Goal: Ask a question

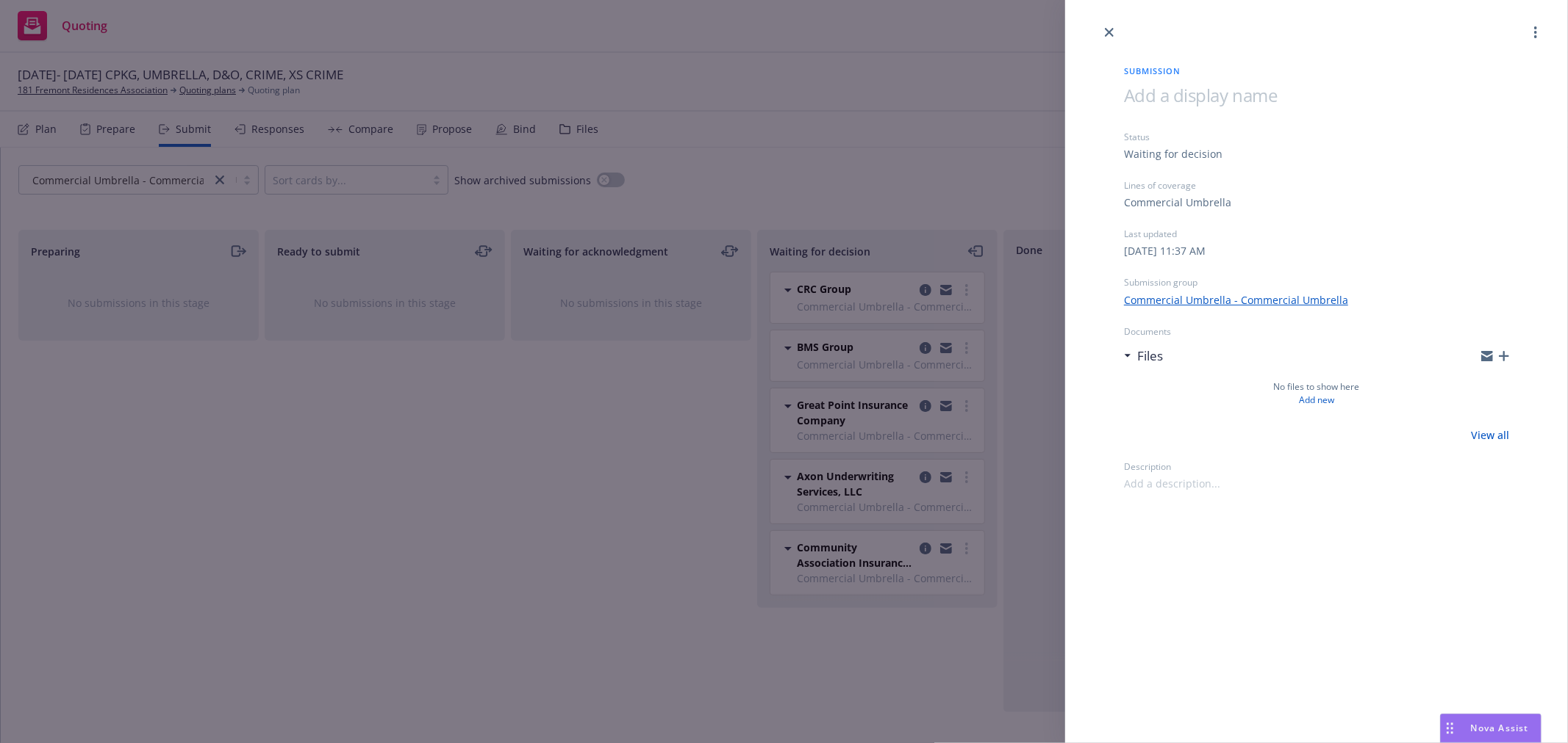
scroll to position [1029, 0]
click at [1112, 28] on icon "close" at bounding box center [1108, 31] width 9 height 9
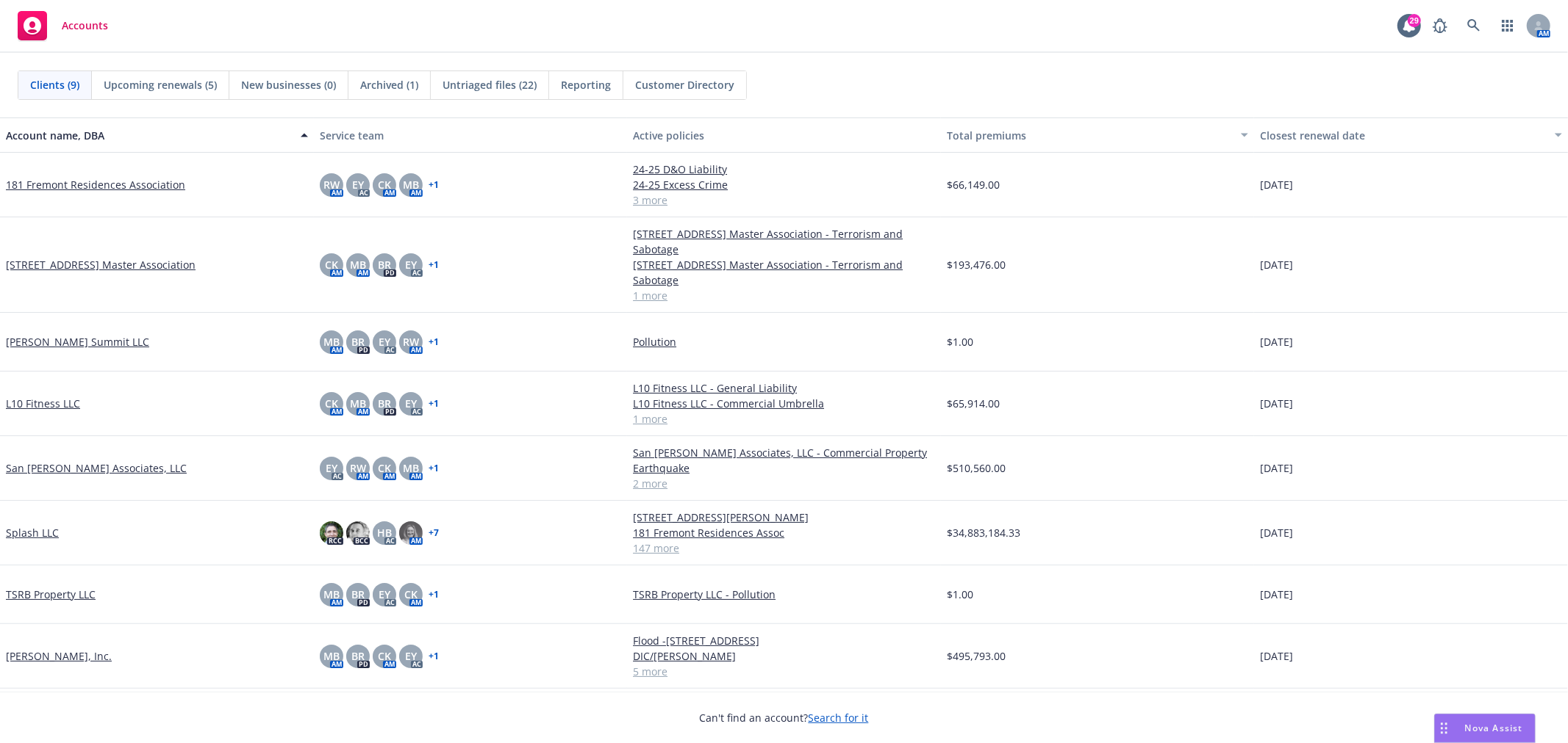
click at [1472, 728] on span "Nova Assist" at bounding box center [1494, 728] width 58 height 12
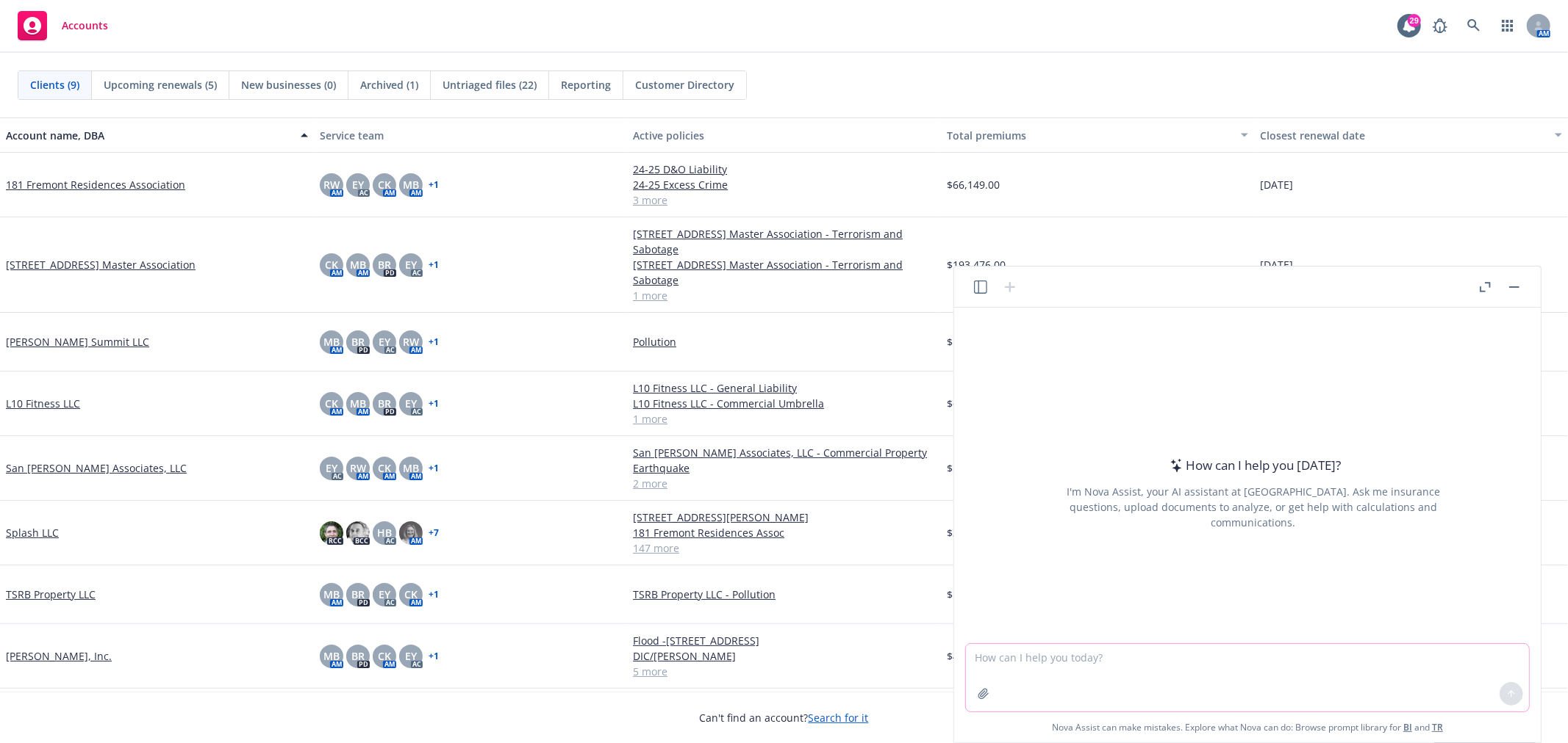
click at [1089, 666] on textarea at bounding box center [1247, 677] width 563 height 68
click at [1062, 657] on textarea at bounding box center [1247, 677] width 563 height 68
type textarea "can you read this document and tell me what's on it?"
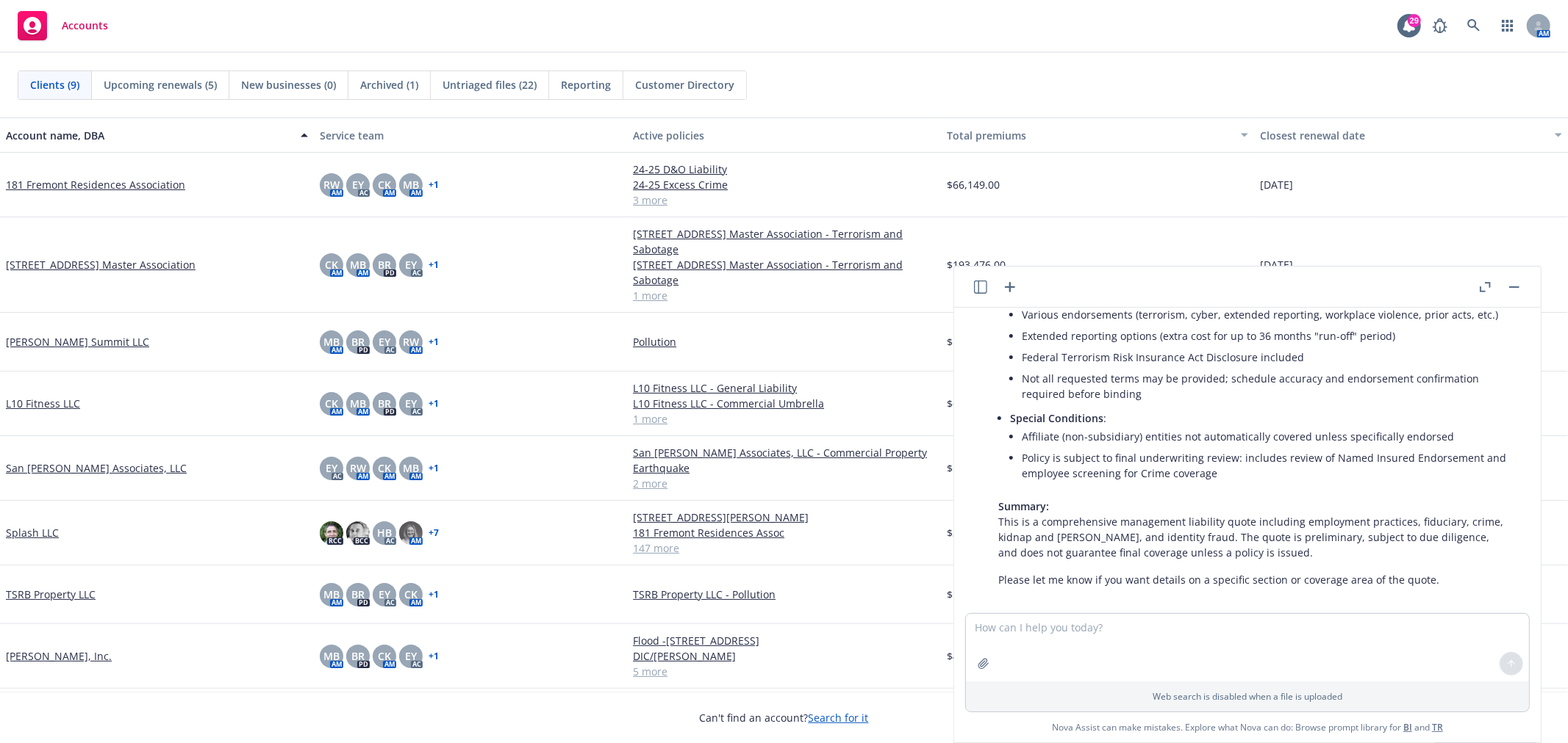
scroll to position [42, 0]
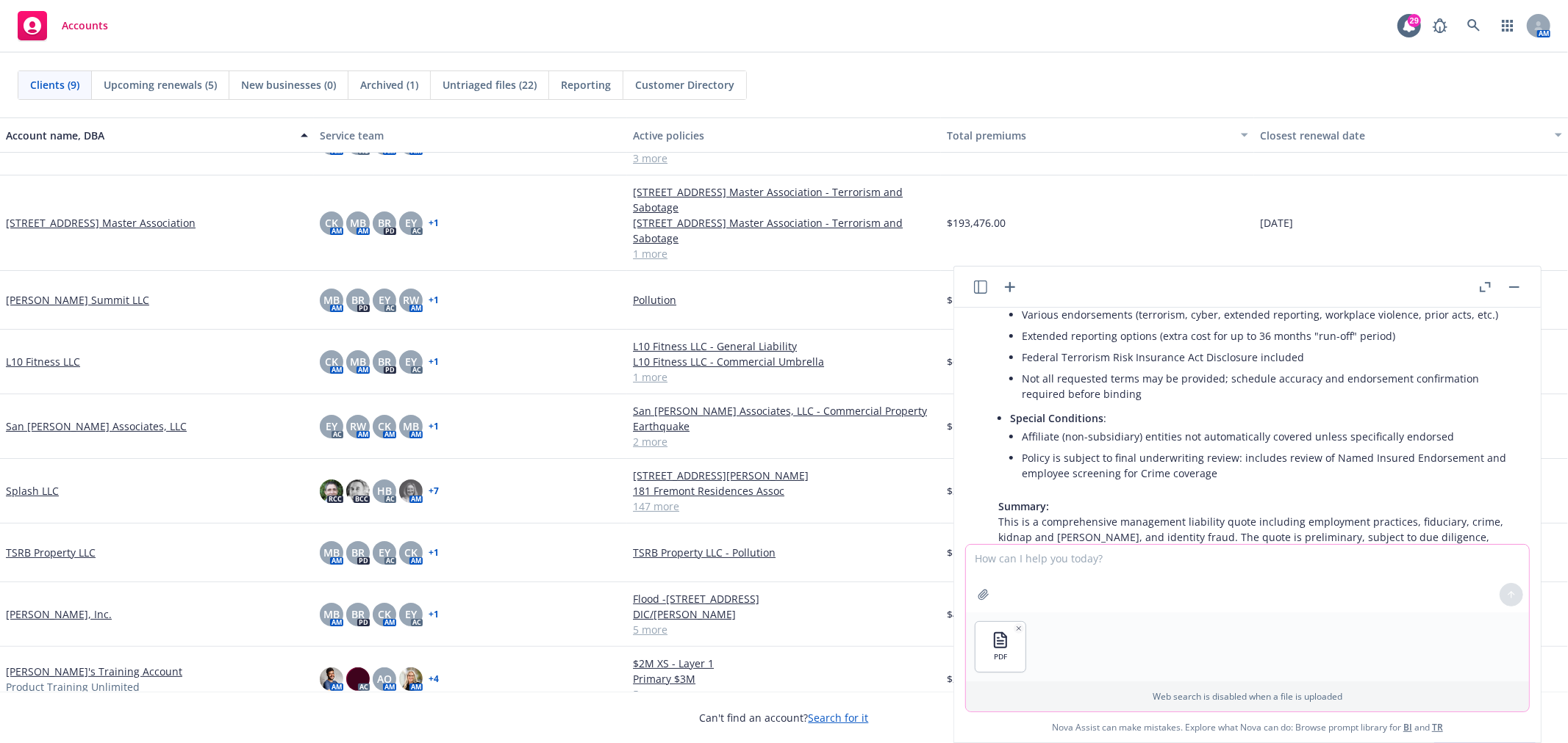
click at [1035, 559] on textarea at bounding box center [1247, 578] width 563 height 68
type textarea "can you review the attahced quote and summarize the details?"
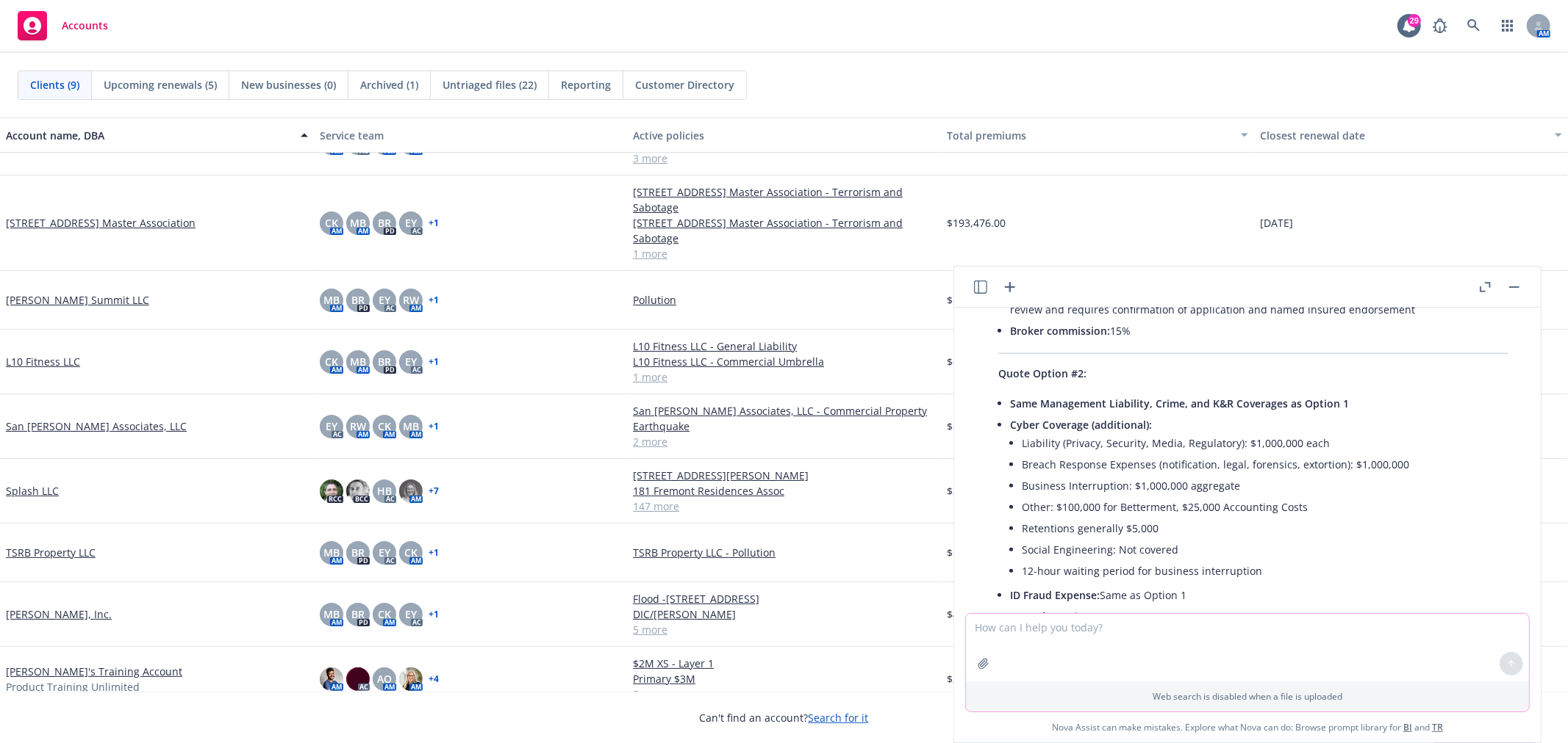
scroll to position [1287, 0]
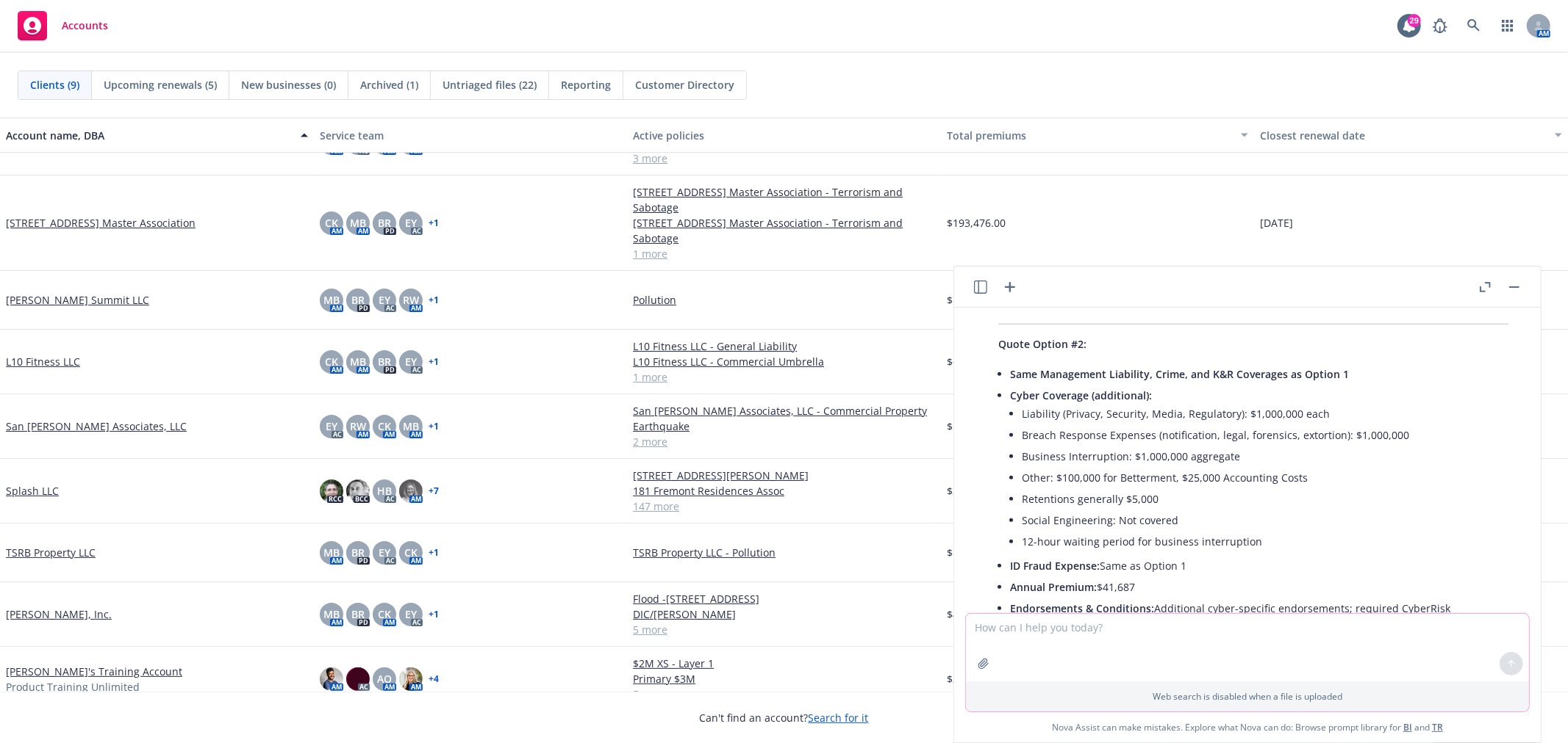
click at [1031, 628] on textarea at bounding box center [1247, 648] width 563 height 68
type textarea "can you"
click at [981, 282] on icon "button" at bounding box center [980, 287] width 13 height 13
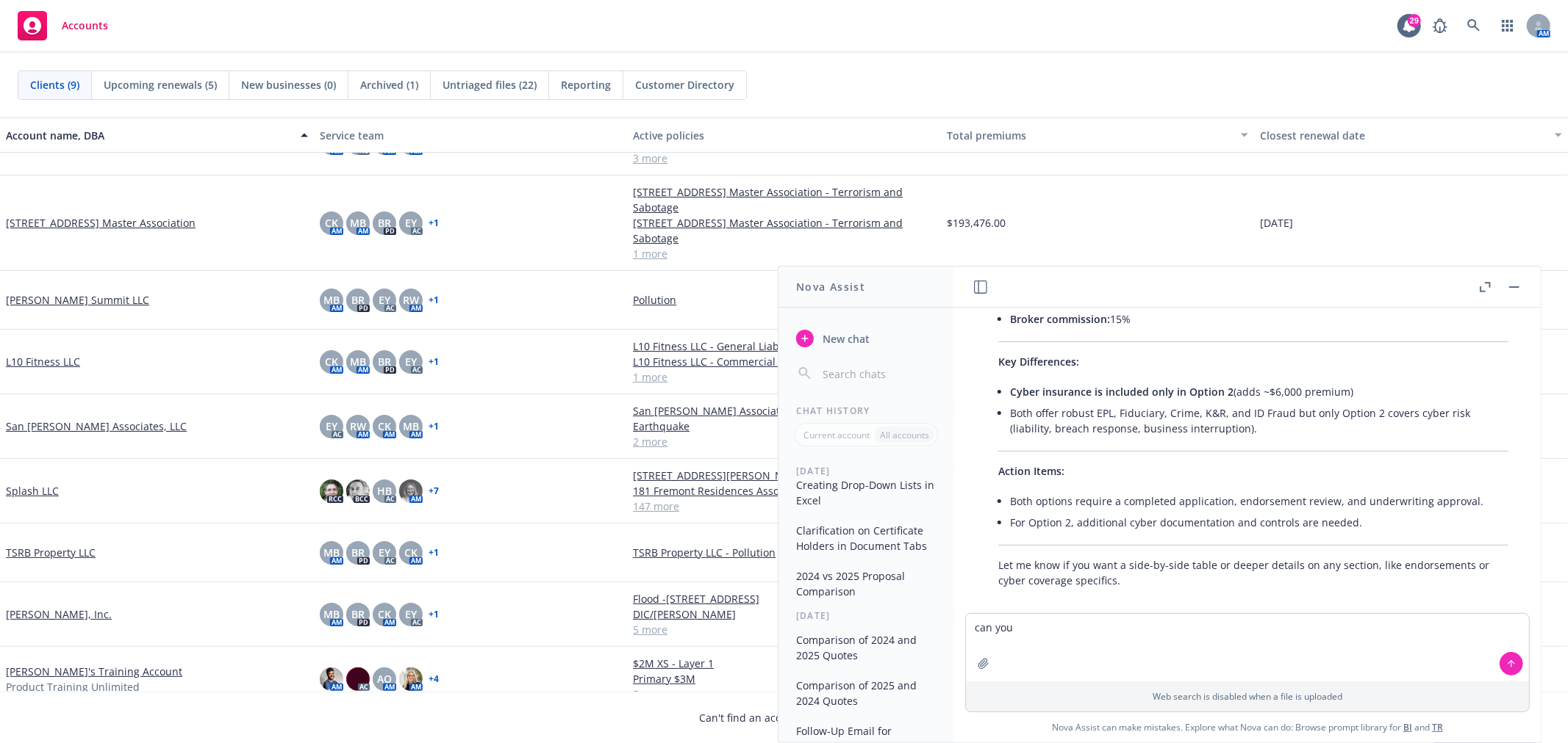
scroll to position [489, 0]
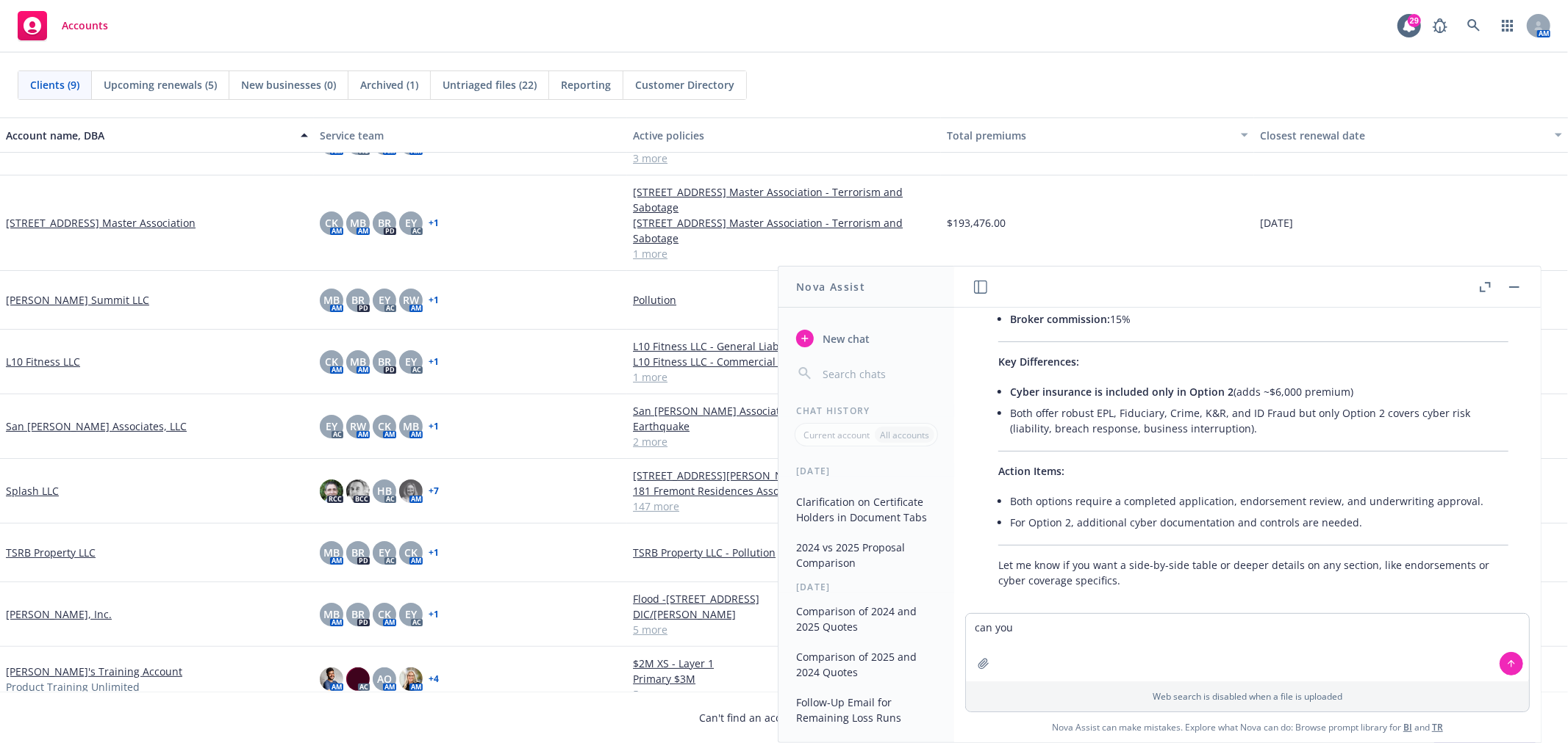
click at [853, 575] on button "2024 vs 2025 Proposal Comparison" at bounding box center [866, 555] width 152 height 40
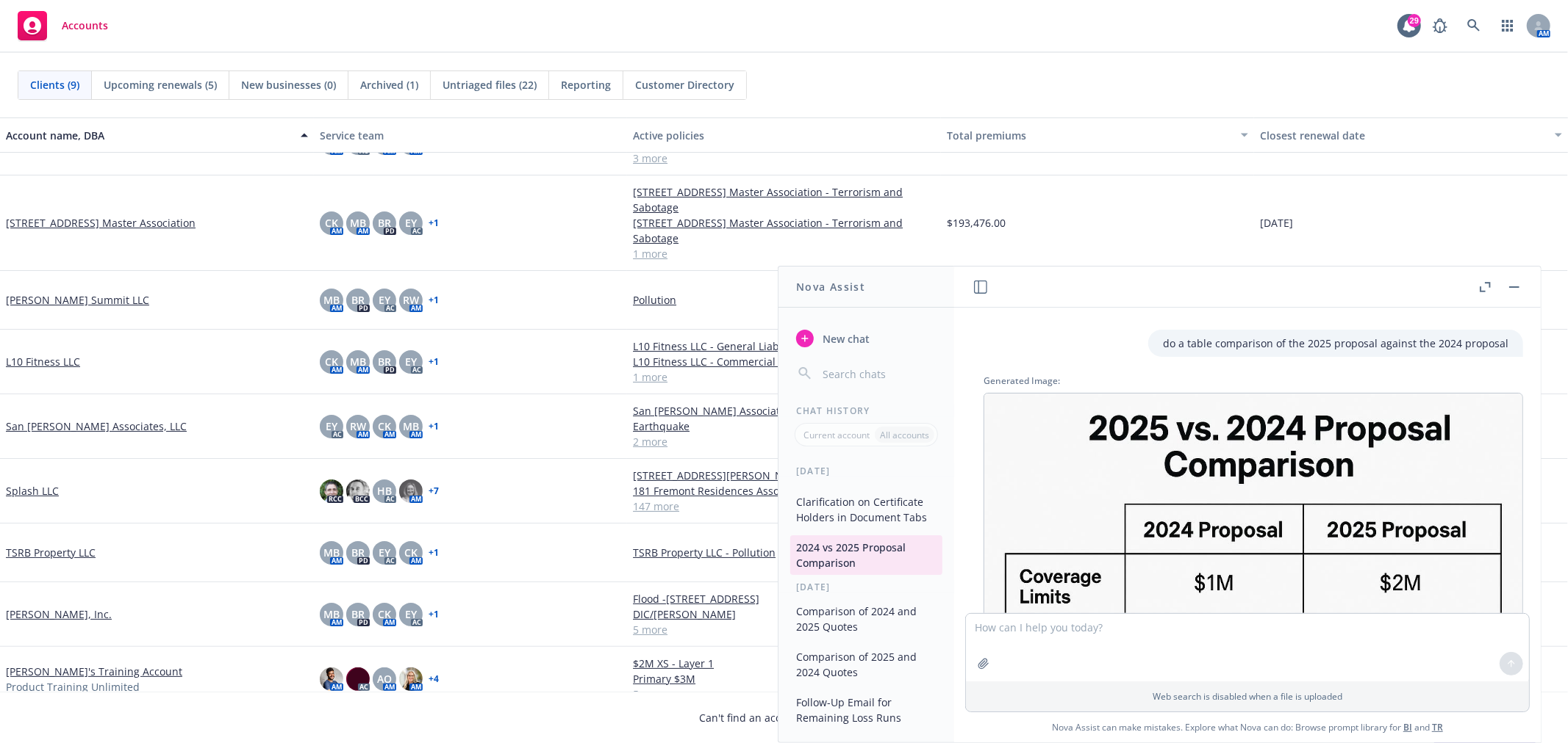
scroll to position [0, 0]
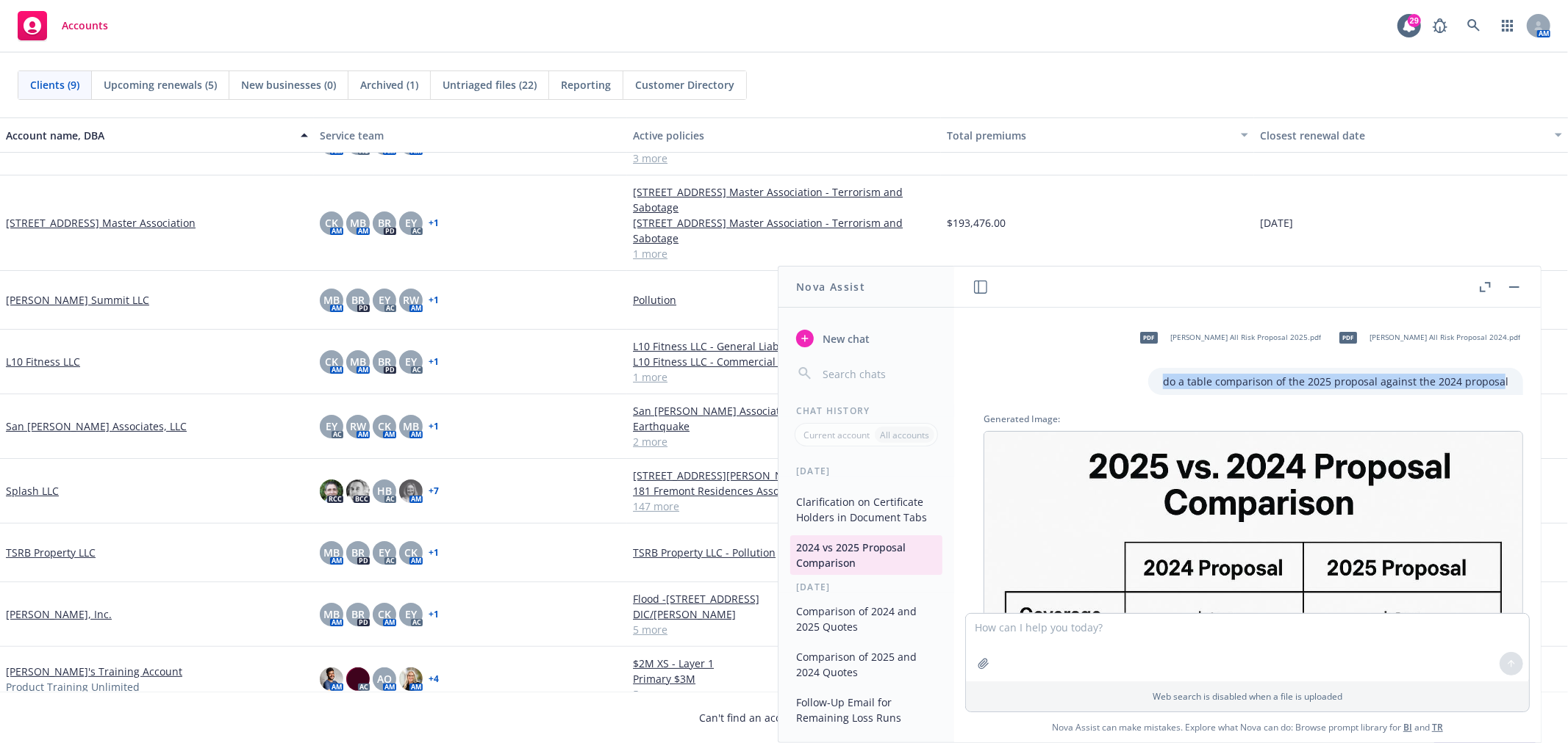
drag, startPoint x: 1495, startPoint y: 382, endPoint x: 1127, endPoint y: 377, distance: 368.0
click at [1127, 377] on div "pdf [PERSON_NAME] All Risk Proposal 2025.pdf pdf [PERSON_NAME] All Risk Proposa…" at bounding box center [1253, 357] width 563 height 75
copy p "do a table comparison of the 2025 proposal against the 2024 proposa"
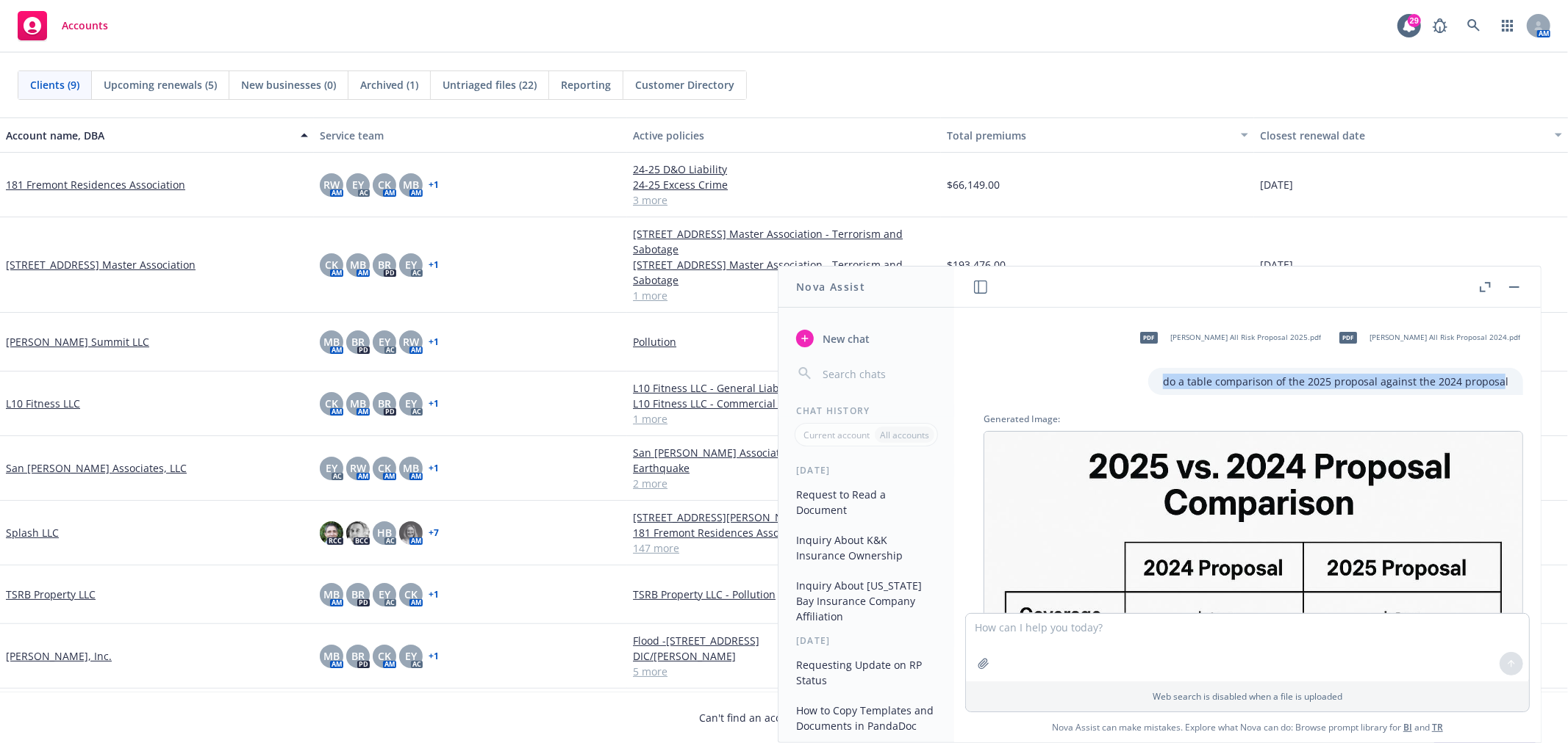
click at [857, 488] on button "Request to Read a Document" at bounding box center [866, 503] width 152 height 40
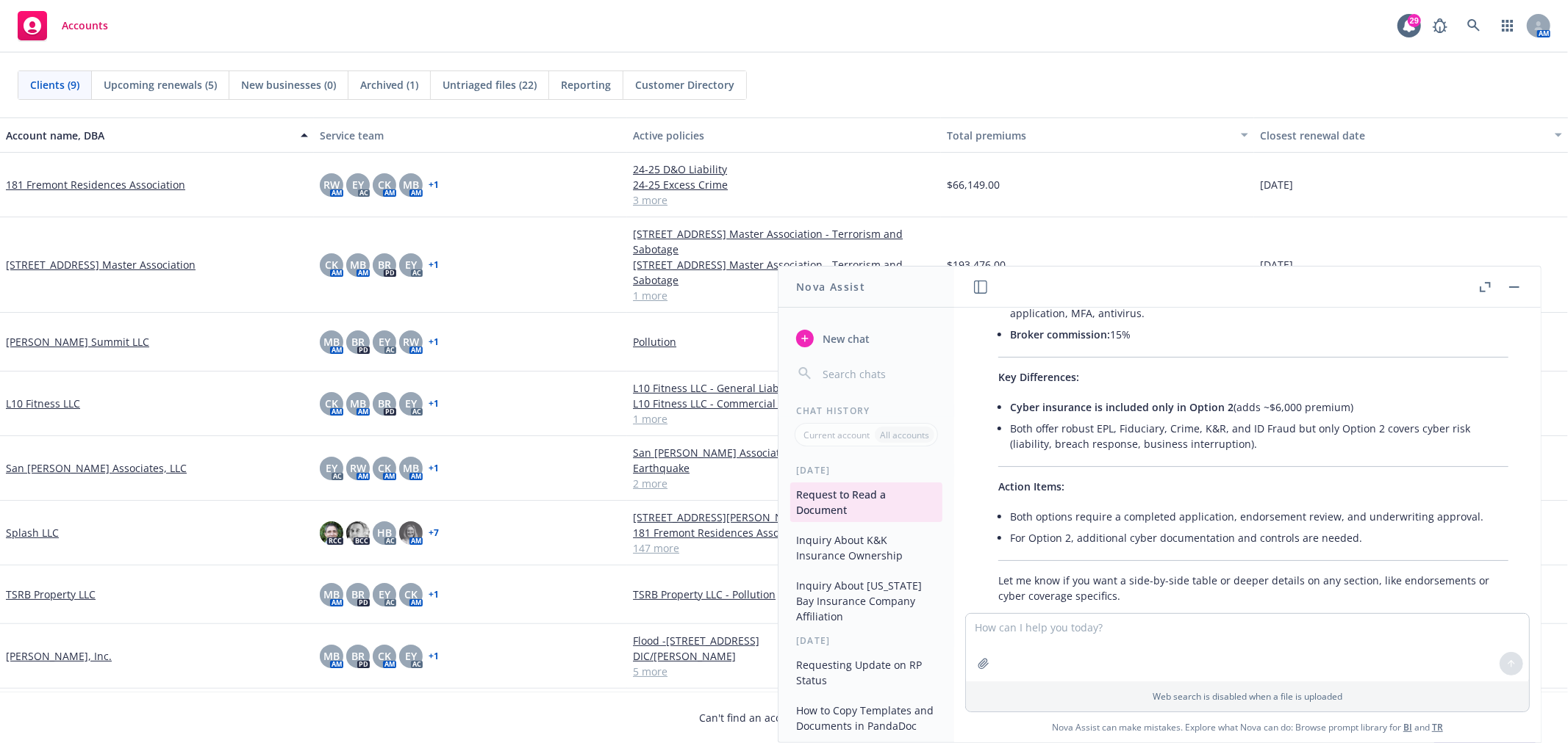
scroll to position [1613, 0]
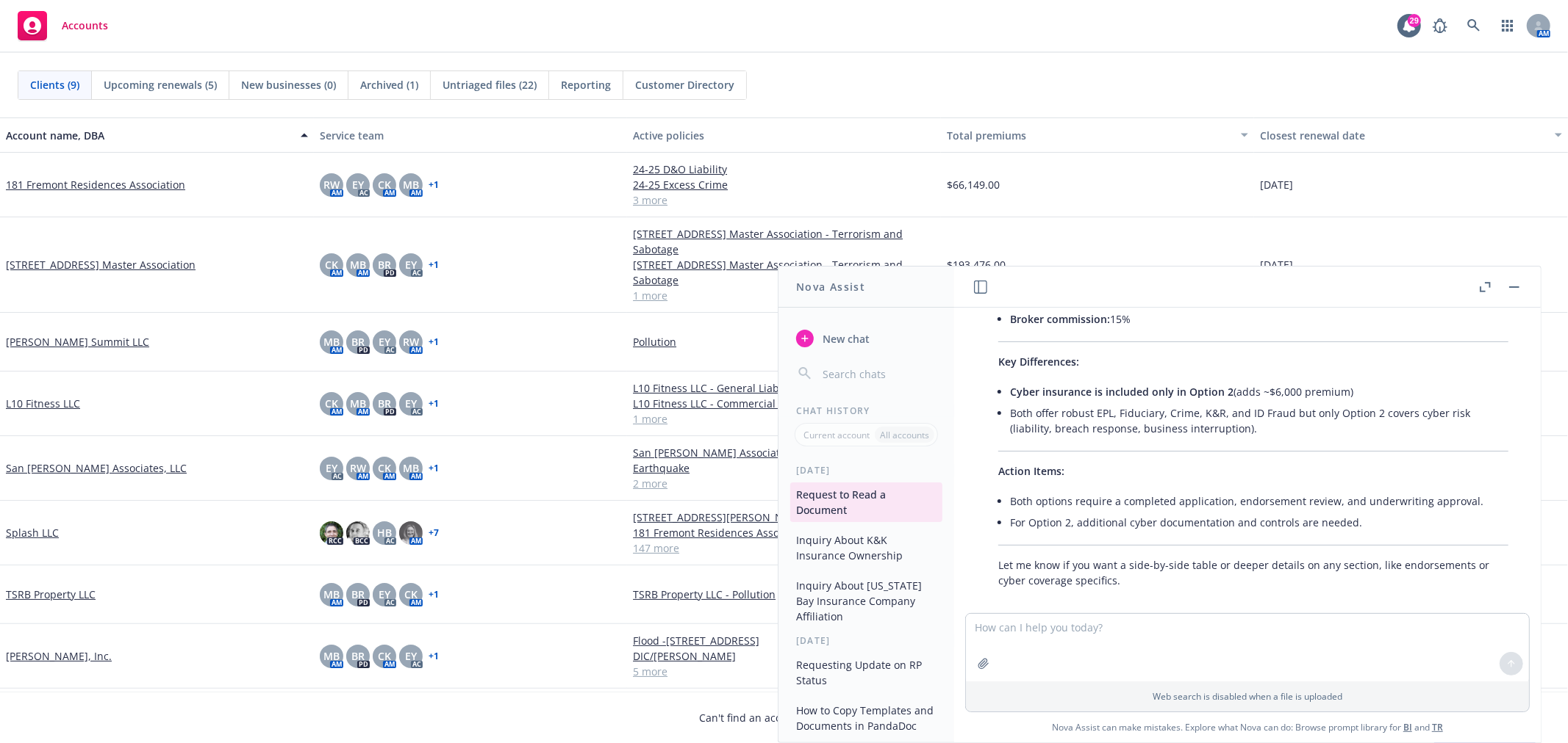
click at [1001, 628] on textarea at bounding box center [1247, 648] width 563 height 68
click at [972, 629] on textarea "do a table comparison of the 2025 proposal against the 2024 proposa" at bounding box center [1247, 648] width 563 height 68
click at [1205, 628] on textarea "now do a table comparison of the 2025 proposal against the 2024 proposa" at bounding box center [1247, 648] width 563 height 68
click at [1323, 628] on textarea "now do a table comparison of the 2025 quote against the 2024 proposa" at bounding box center [1247, 648] width 563 height 68
type textarea "now do a table comparison of the 2025 quote against the 2024 quote"
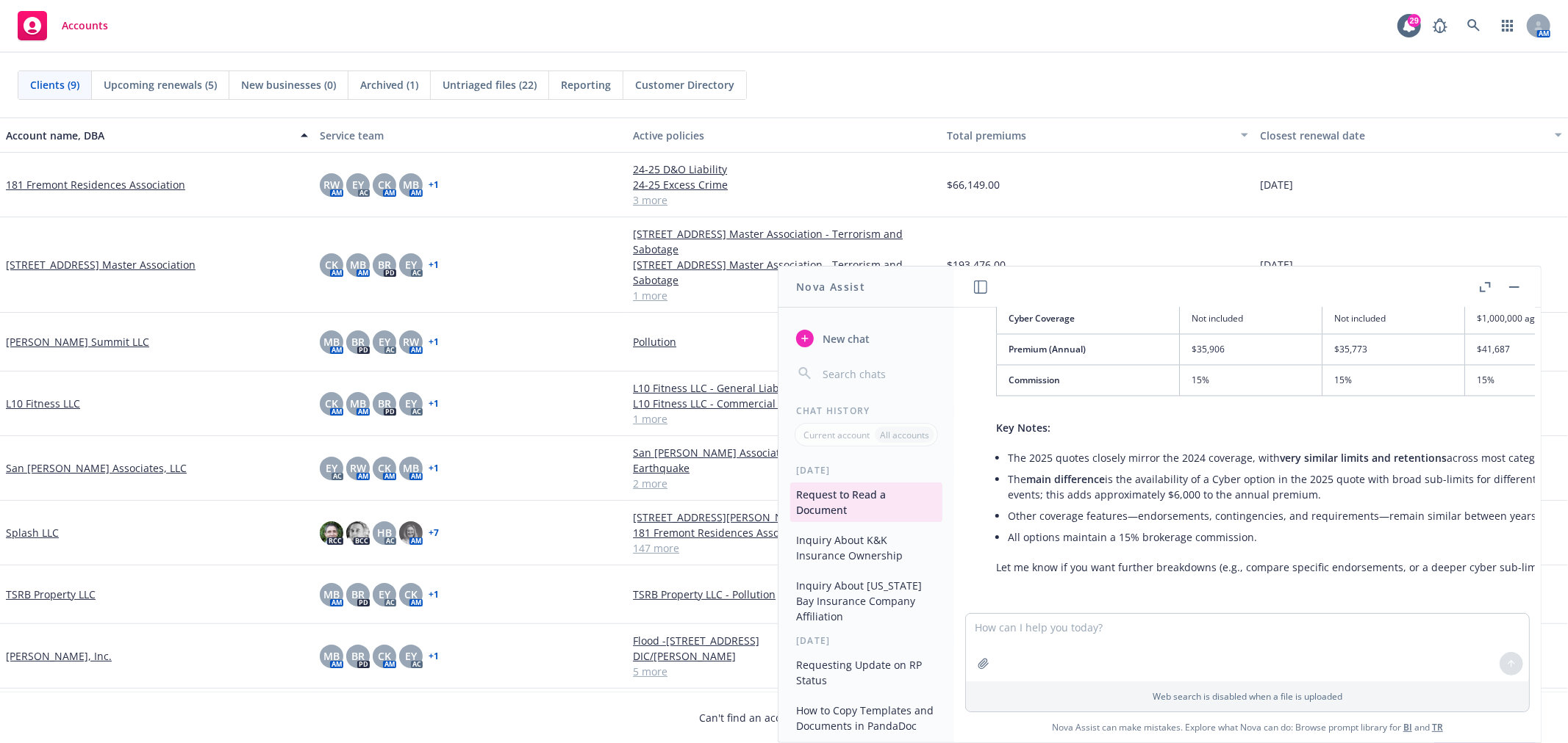
scroll to position [2395, 0]
click at [1083, 623] on textarea at bounding box center [1247, 648] width 563 height 68
click at [1076, 629] on textarea at bounding box center [1247, 648] width 563 height 68
click at [986, 625] on textarea "grat, now" at bounding box center [1247, 648] width 563 height 68
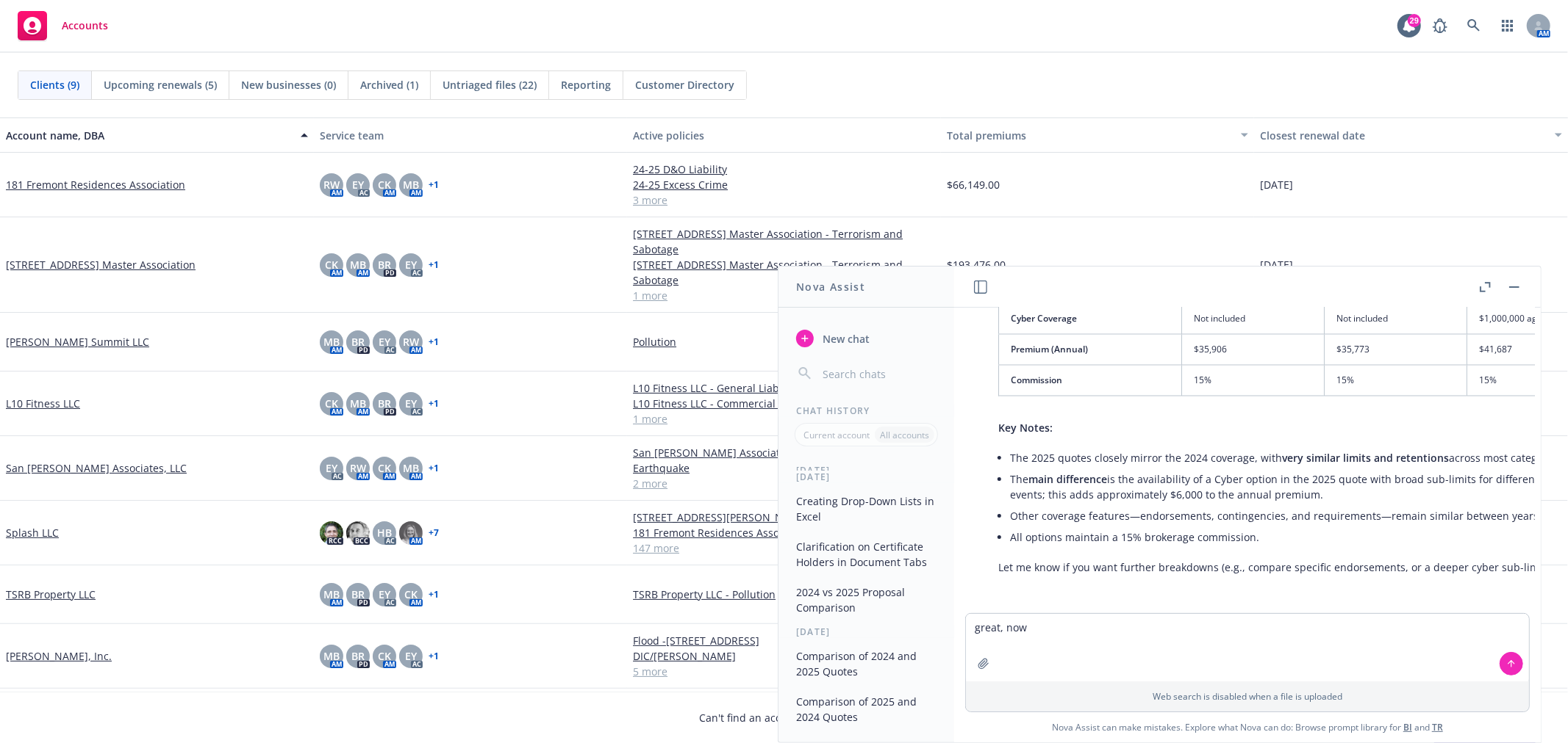
scroll to position [489, 0]
type textarea "great, now"
click at [868, 575] on button "2024 vs 2025 Proposal Comparison" at bounding box center [866, 555] width 152 height 40
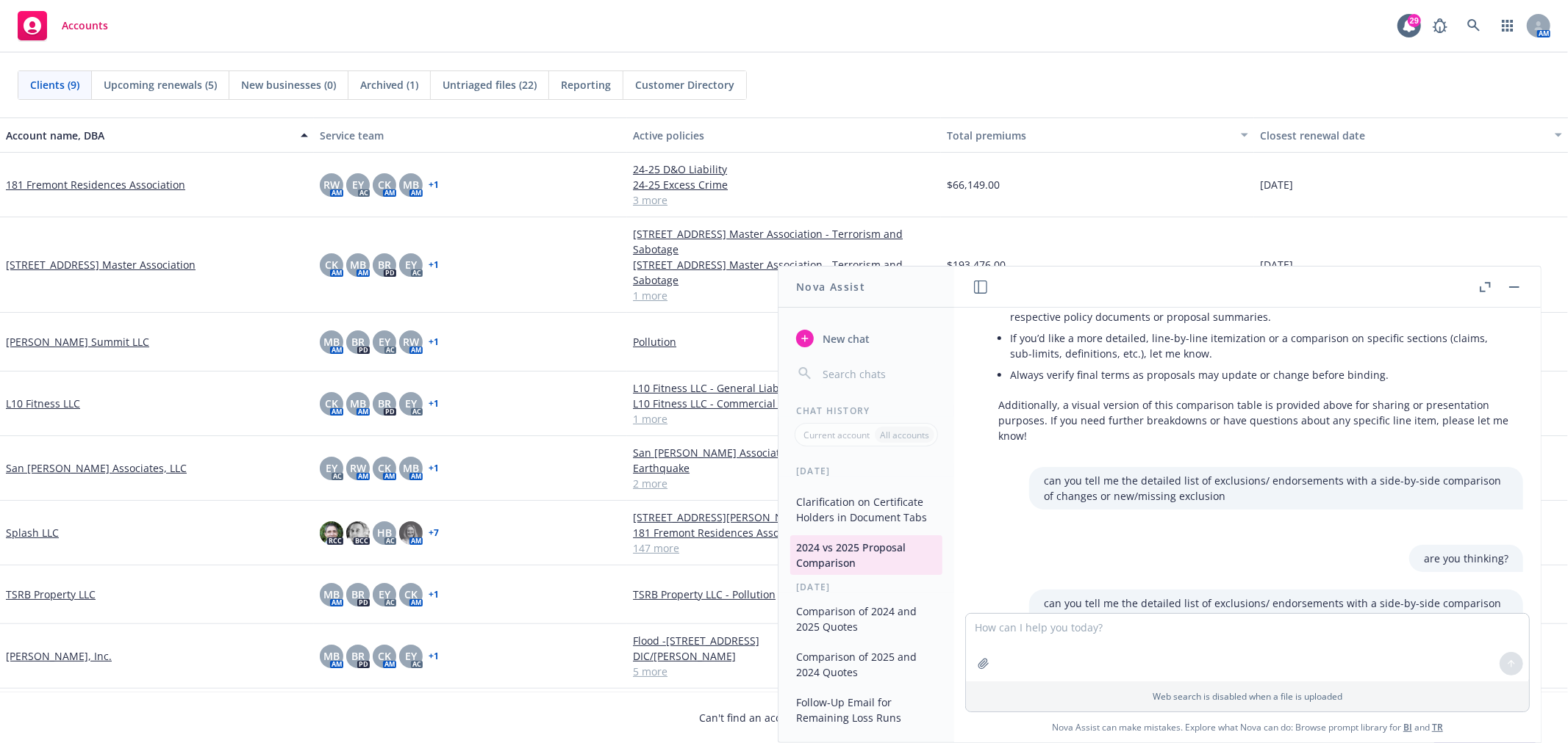
scroll to position [1106, 0]
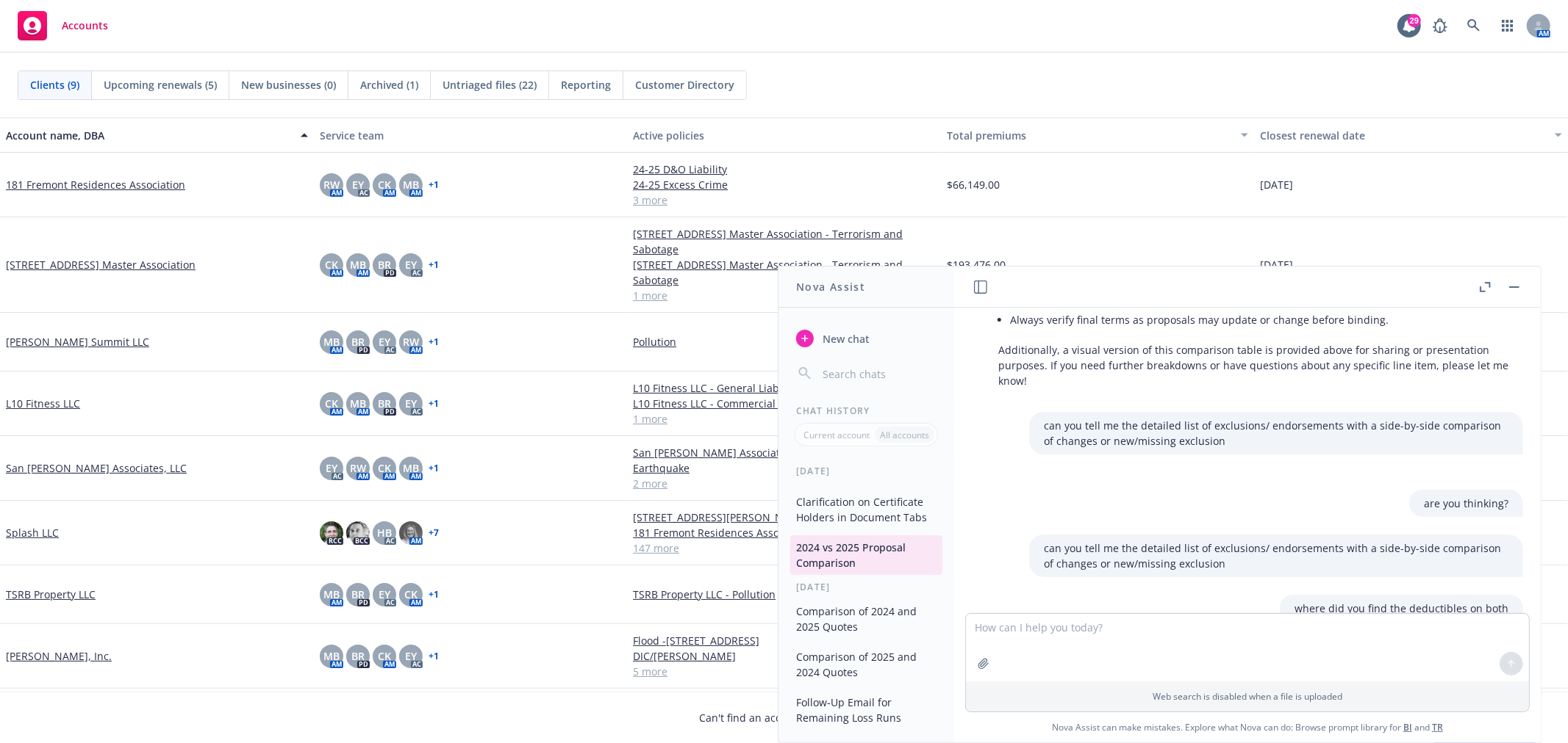
click at [1220, 435] on p "can you tell me the detailed list of exclusions/ endorsements with a side-by-si…" at bounding box center [1276, 433] width 465 height 31
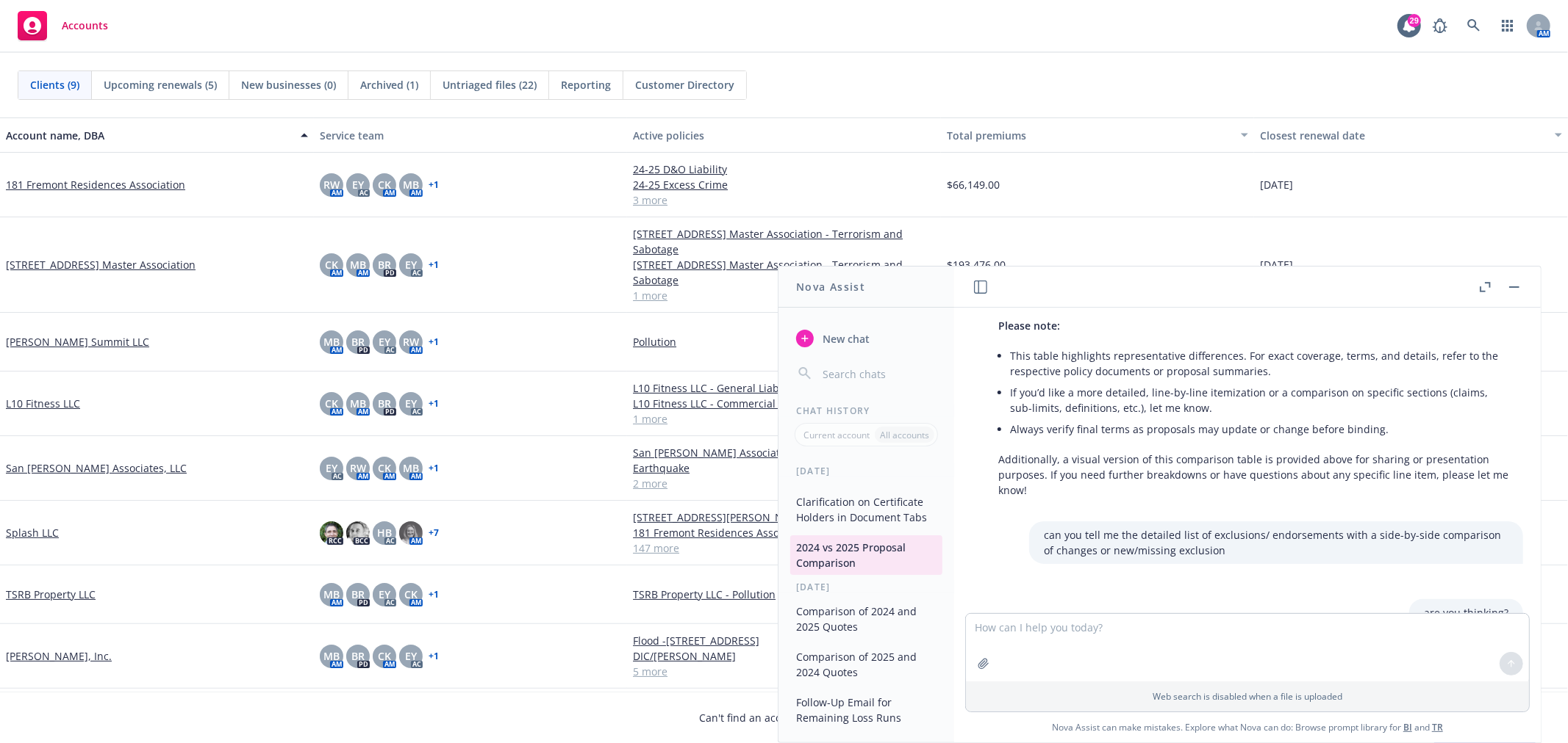
scroll to position [1061, 0]
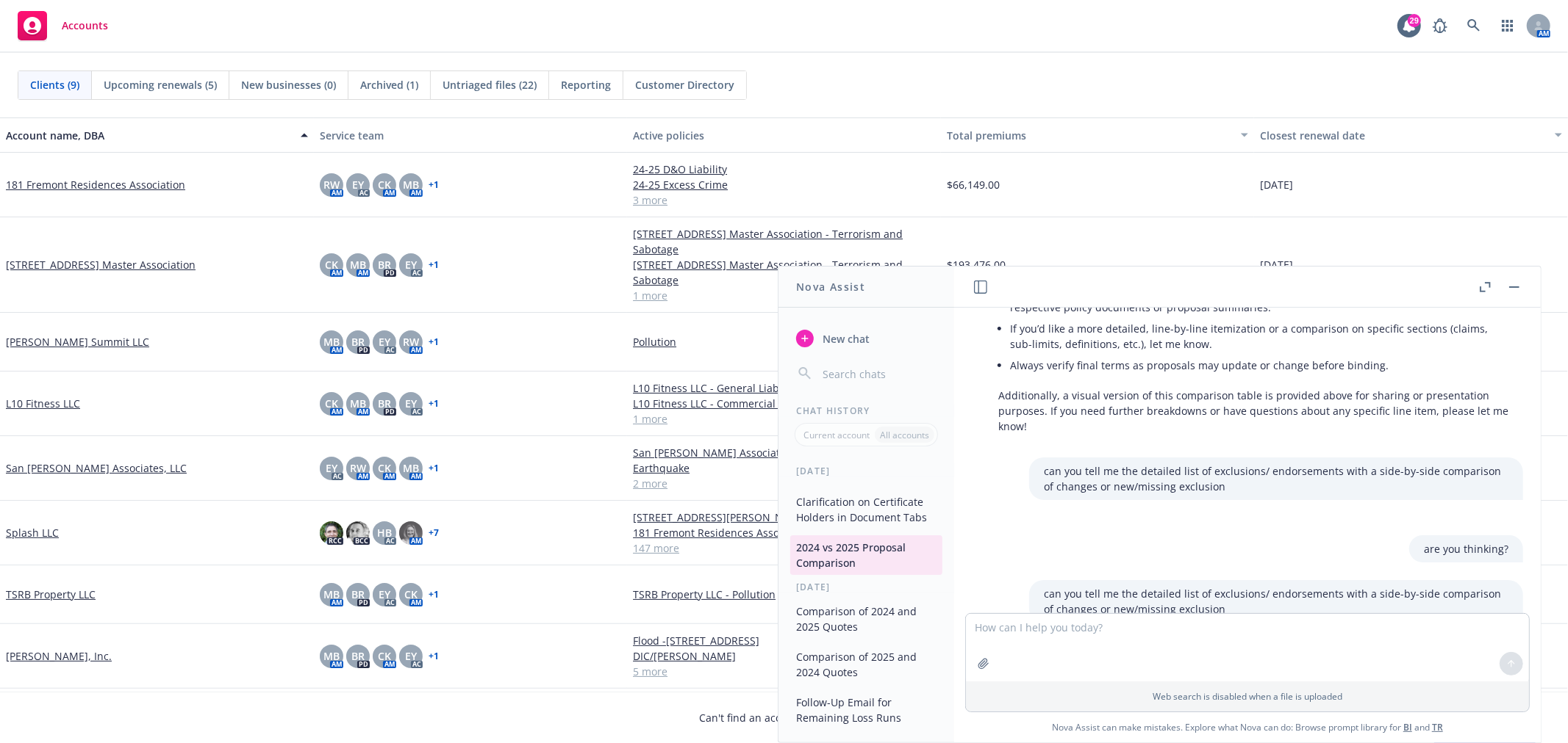
click at [1202, 473] on p "can you tell me the detailed list of exclusions/ endorsements with a side-by-si…" at bounding box center [1276, 479] width 465 height 31
drag, startPoint x: 1194, startPoint y: 471, endPoint x: 1121, endPoint y: 460, distance: 73.8
click at [1121, 464] on p "can you tell me the detailed list of exclusions/ endorsements with a side-by-si…" at bounding box center [1276, 479] width 465 height 31
copy p "detailed list of exclusions/ endorsements with a side-by-side comparison of cha…"
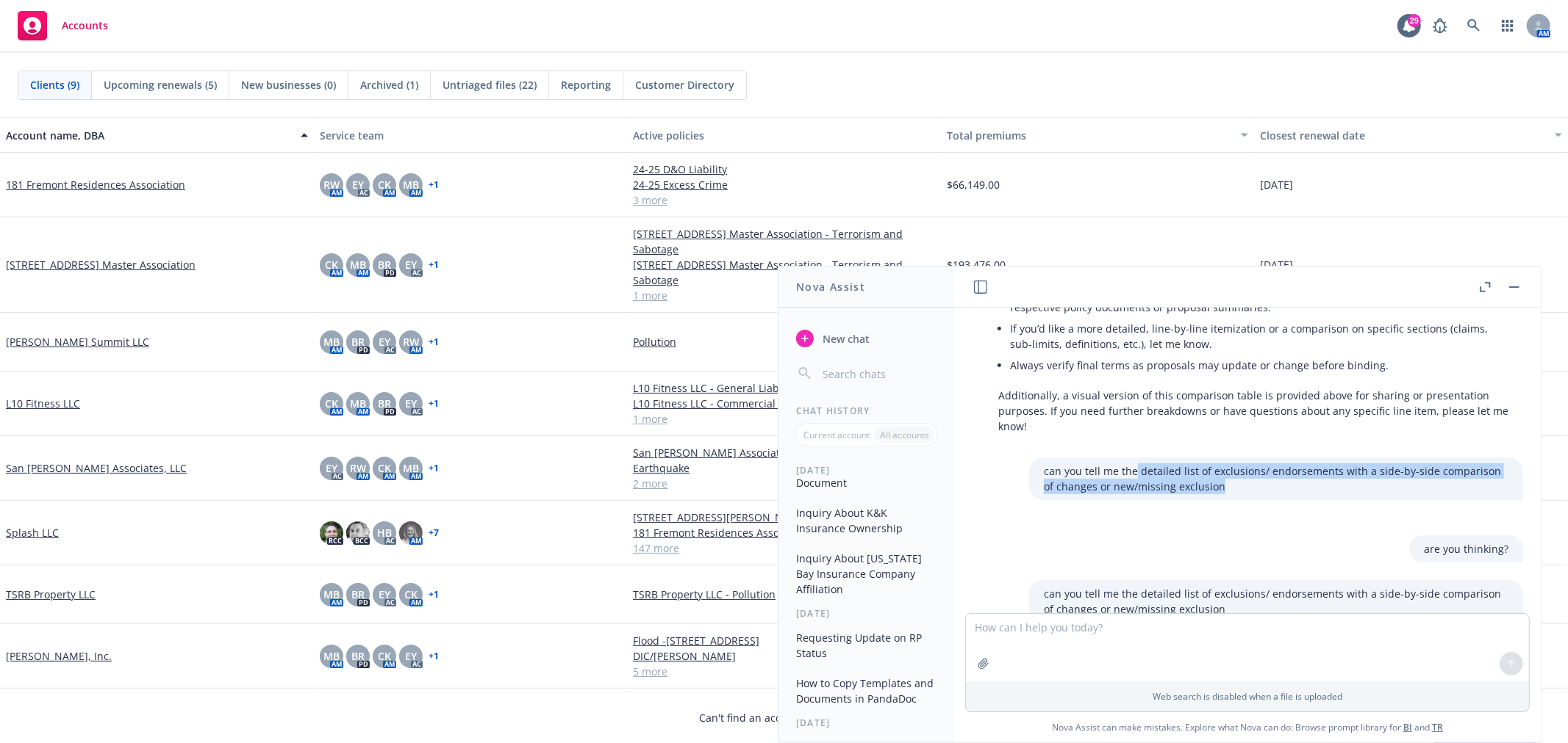
scroll to position [0, 0]
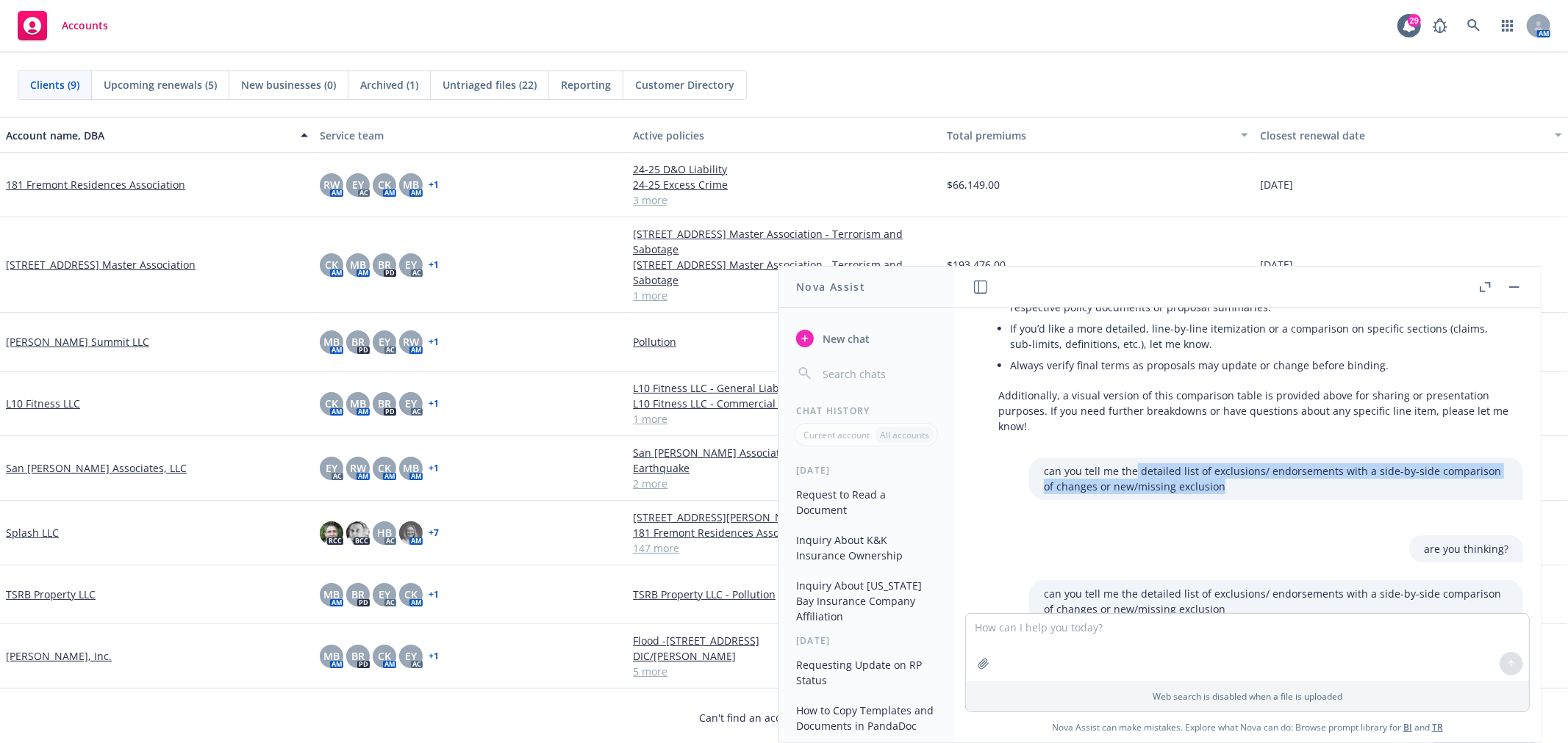
click at [849, 496] on button "Request to Read a Document" at bounding box center [866, 503] width 152 height 40
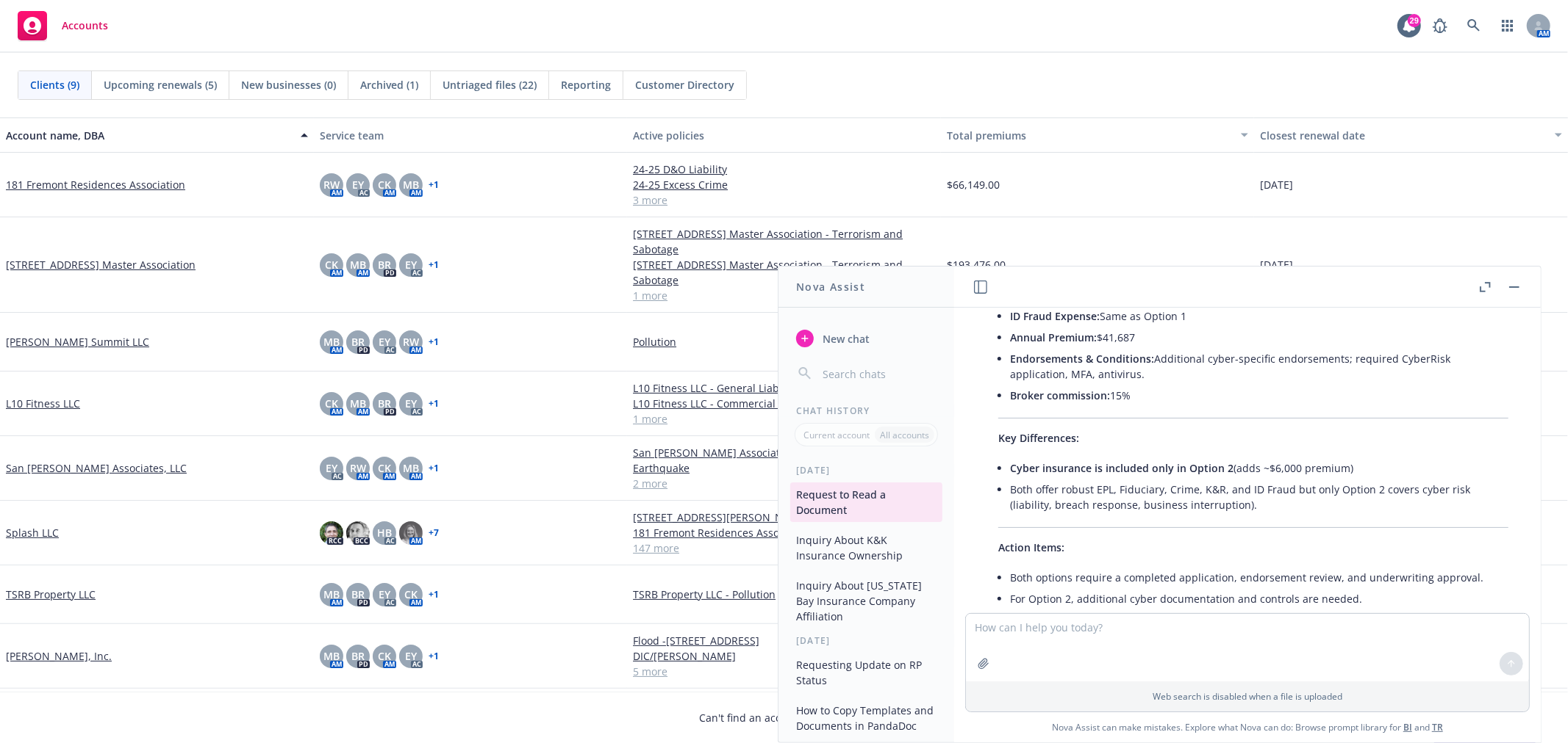
scroll to position [1581, 0]
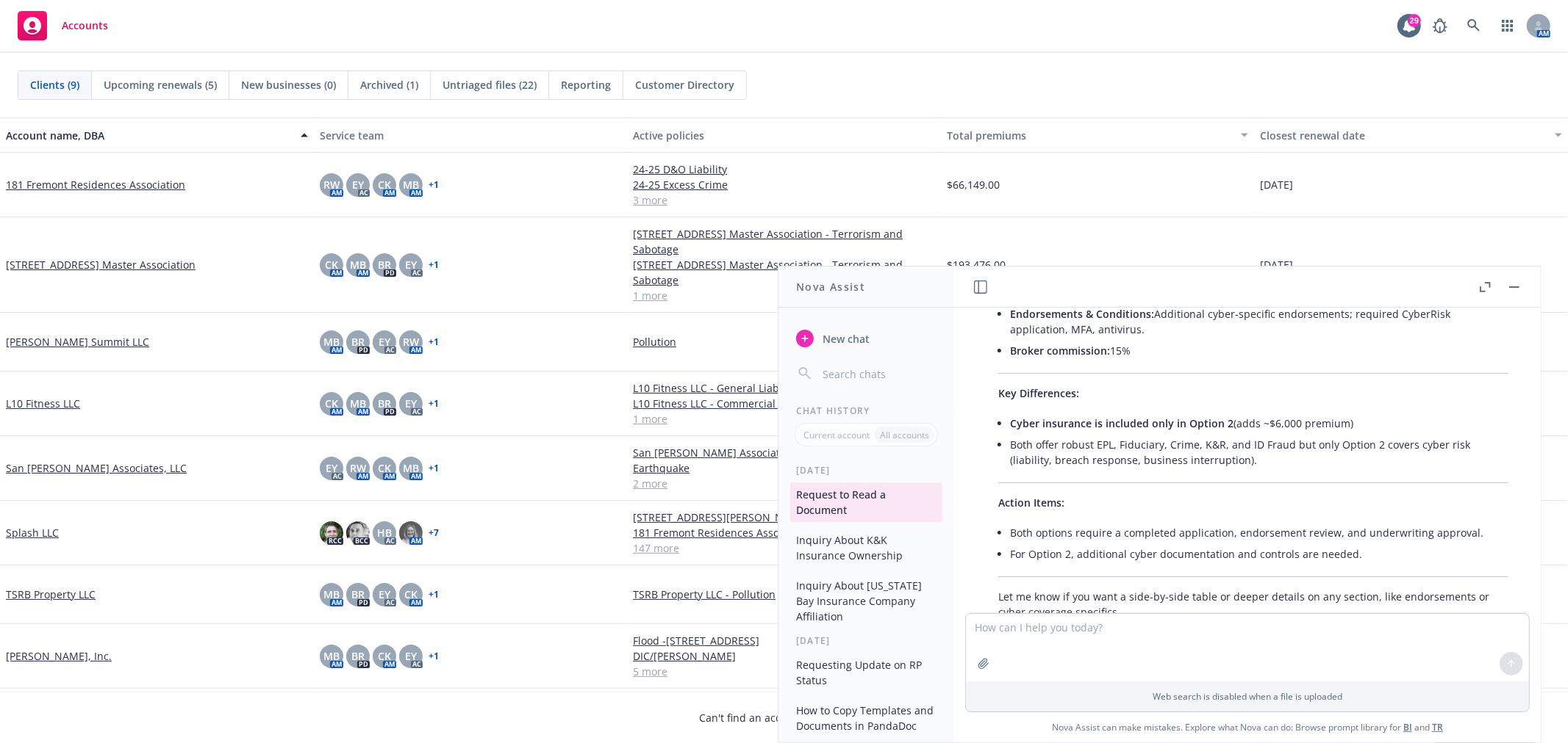
click at [1066, 630] on textarea at bounding box center [1247, 648] width 563 height 68
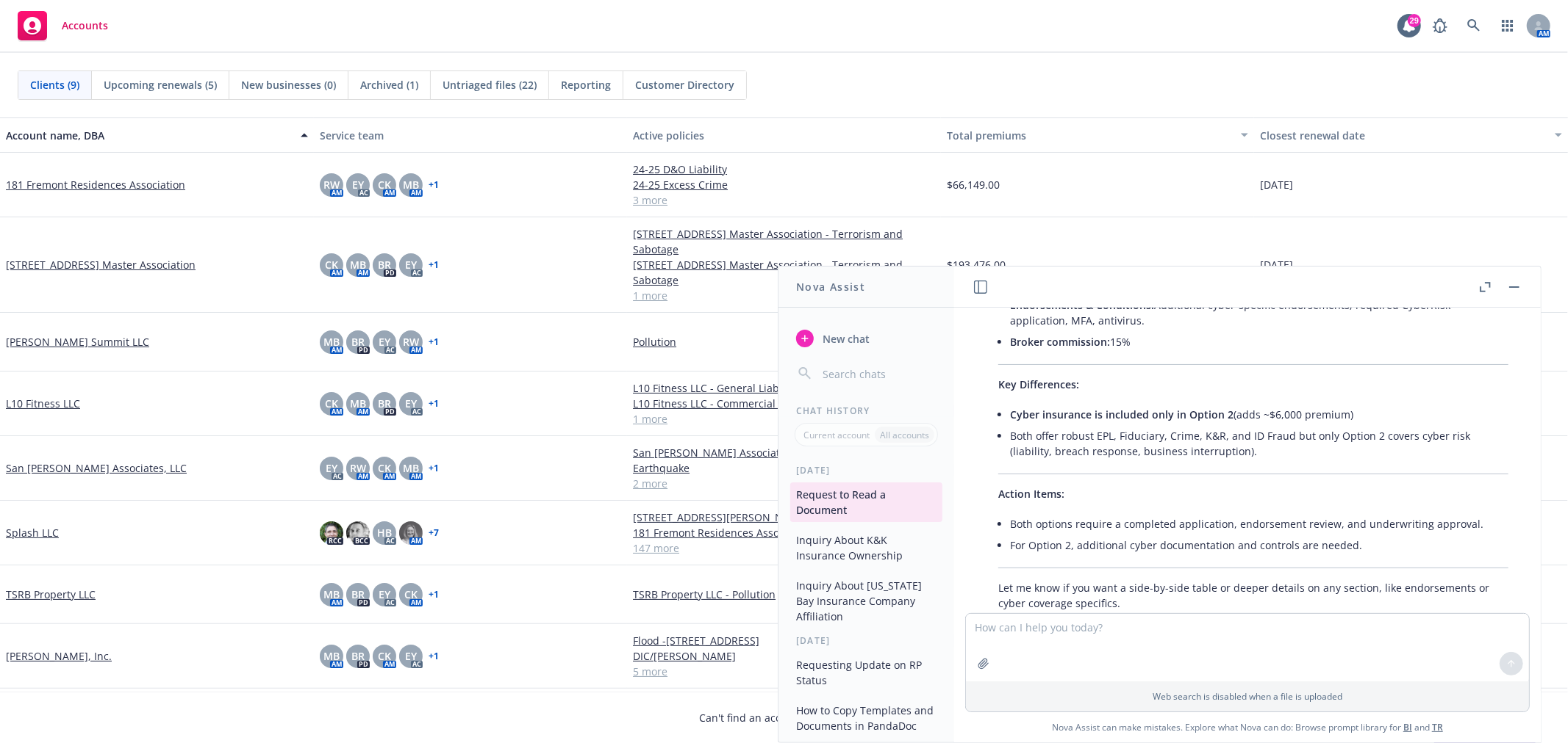
scroll to position [1613, 0]
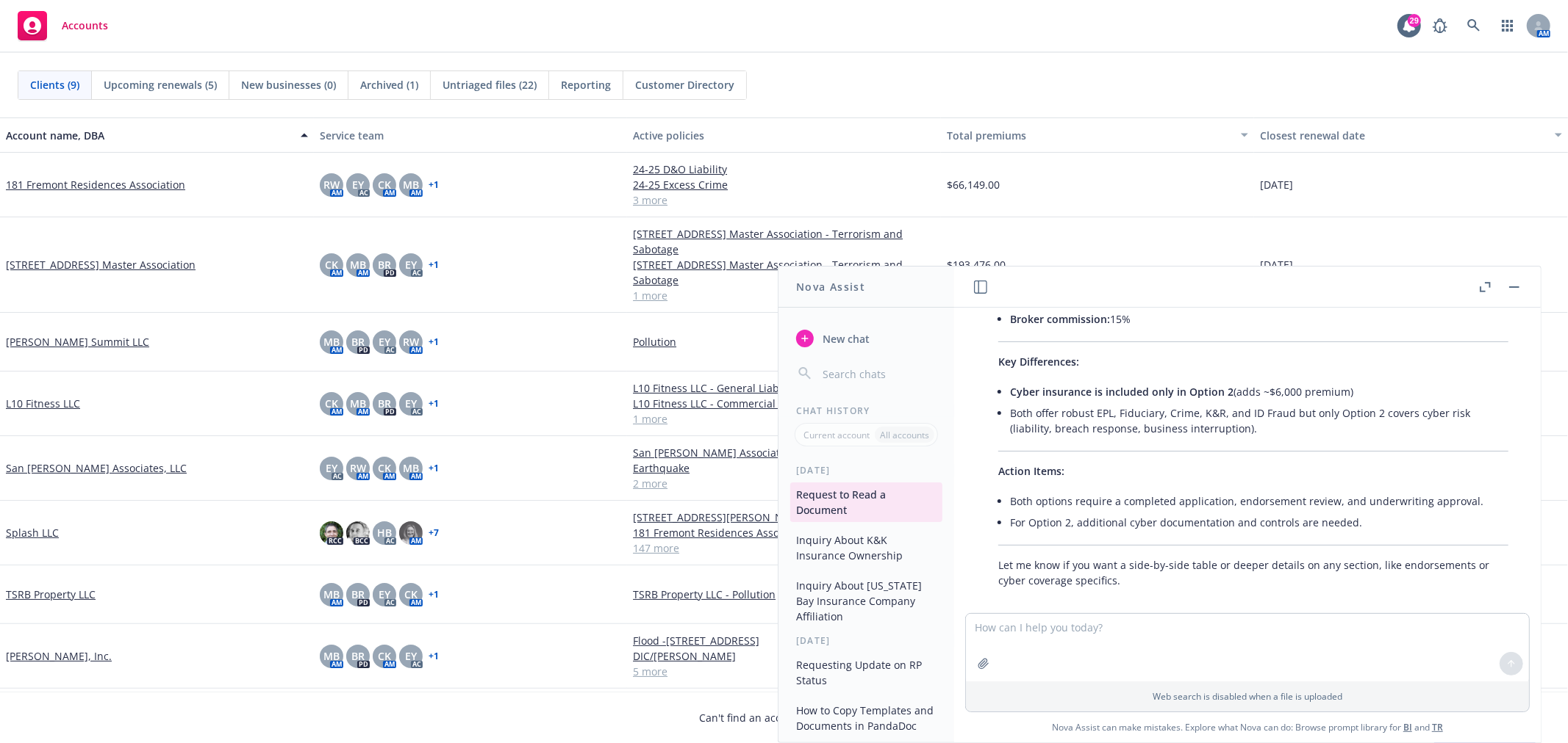
click at [1061, 637] on textarea at bounding box center [1247, 648] width 563 height 68
click at [1008, 629] on textarea "great, detailed list of exclusions/ endorsements with a side-by-side comparison…" at bounding box center [1247, 648] width 563 height 68
click at [1166, 645] on textarea "great, now extract a detailed list of exclusions/ endorsements with a side-by-s…" at bounding box center [1247, 648] width 563 height 68
click at [1142, 641] on textarea "great, now extract a detailed list of exclusions/ endorsements with a side-by-s…" at bounding box center [1247, 648] width 563 height 68
click at [1143, 625] on textarea "great, now extract a detailed list of exclusions/ endorsements with a side-by-s…" at bounding box center [1247, 648] width 563 height 68
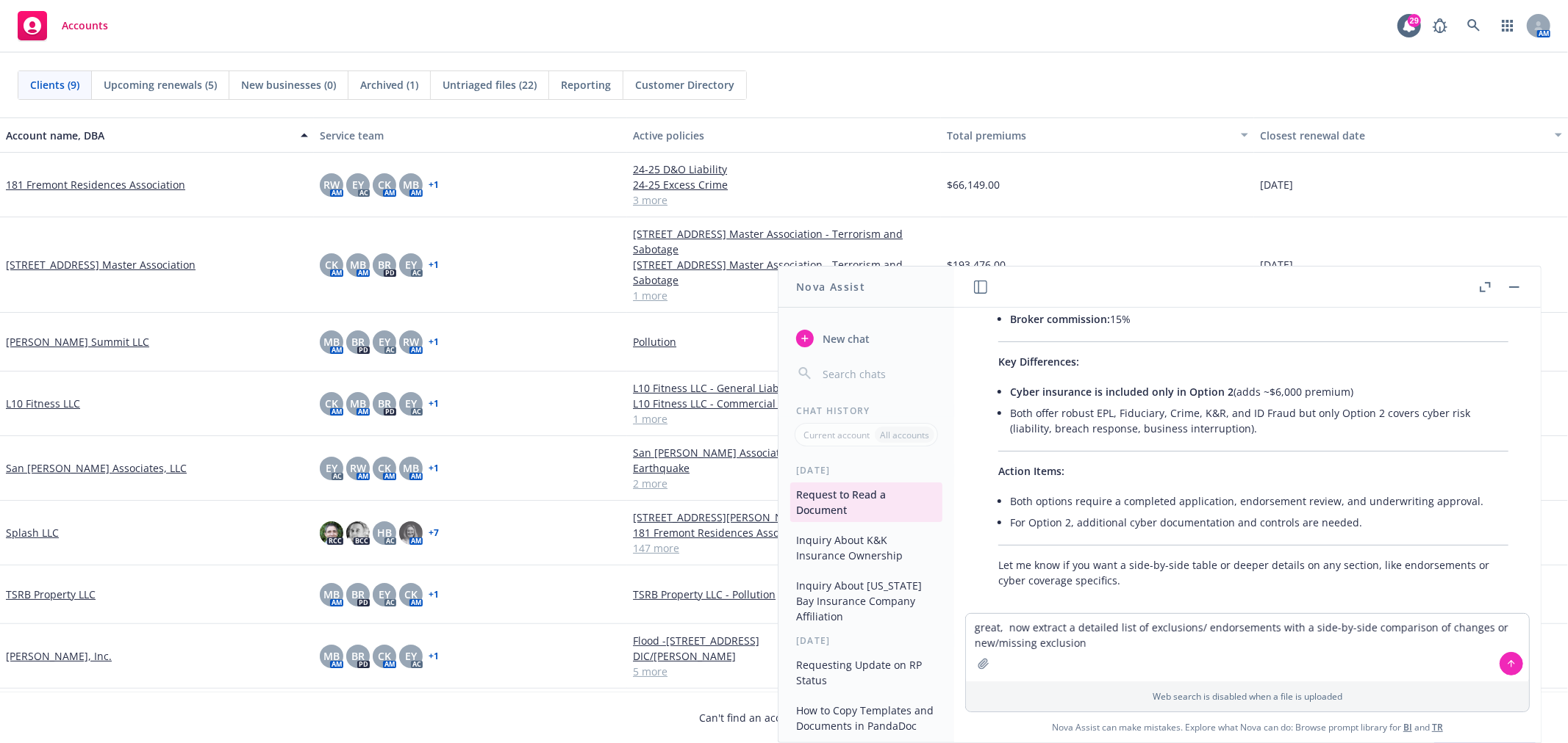
click at [1076, 628] on textarea "great, now extract a detailed list of exclusions/ endorsements with a side-by-s…" at bounding box center [1247, 648] width 563 height 68
drag, startPoint x: 1132, startPoint y: 628, endPoint x: 1029, endPoint y: 625, distance: 103.0
click at [1029, 625] on textarea "great, now extract a detailed list of exclusions/ endorsements with a side-by-s…" at bounding box center [1247, 648] width 563 height 68
click at [1035, 627] on textarea "great, nowshow me the differenced of exclusions/ endorsements with a side-by-si…" at bounding box center [1247, 648] width 563 height 68
click at [1031, 626] on textarea "great, nowshow me the differenced of exclusions/ endorsements with a side-by-si…" at bounding box center [1247, 648] width 563 height 68
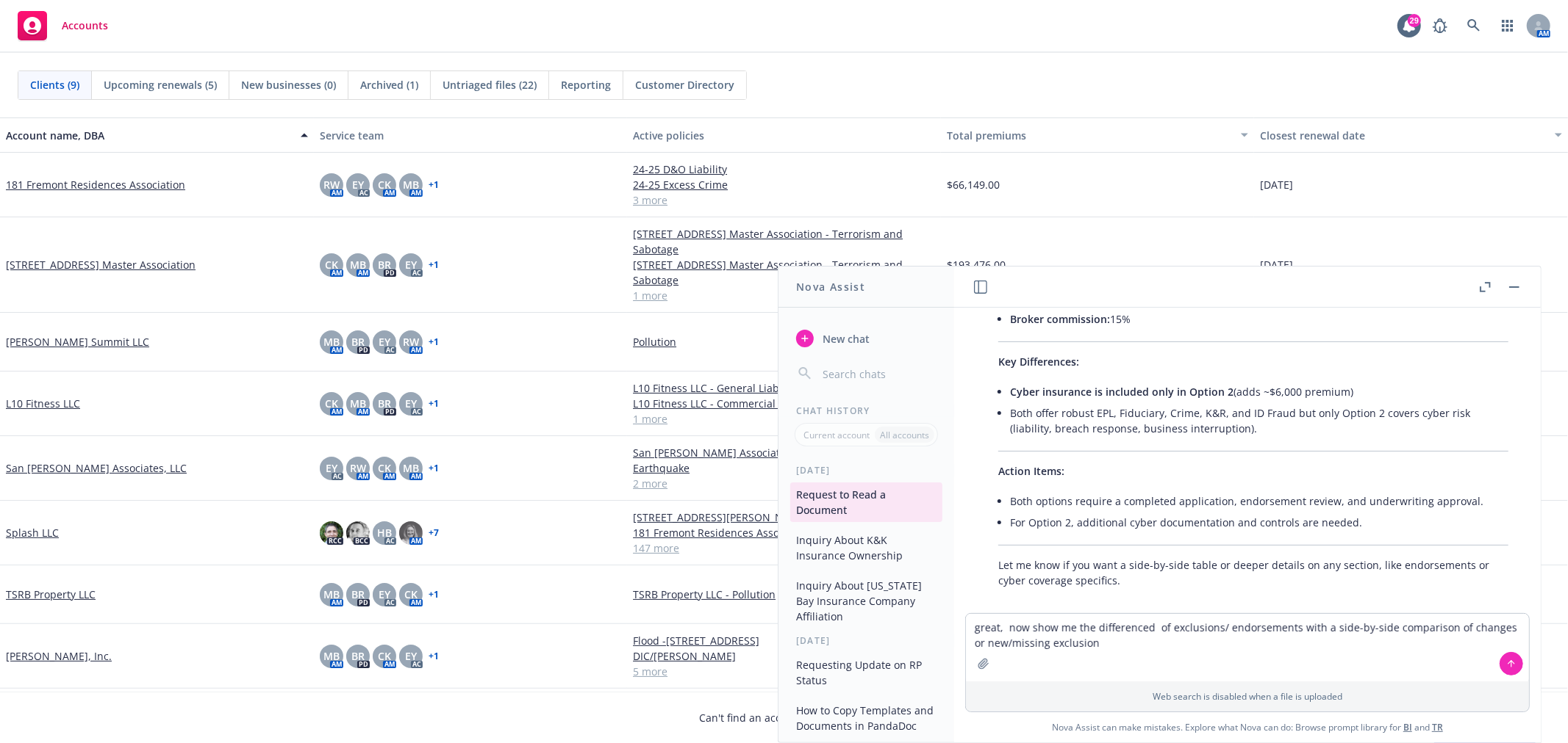
click at [1149, 625] on textarea "great, now show me the differenced of exclusions/ endorsements with a side-by-s…" at bounding box center [1247, 648] width 563 height 68
click at [1166, 628] on textarea "great, now show me the differences of exclusions/ endorsements with a side-by-s…" at bounding box center [1247, 648] width 563 height 68
drag, startPoint x: 1243, startPoint y: 627, endPoint x: 1252, endPoint y: 598, distance: 30.4
click at [1243, 628] on textarea "great, now show me the differences of any exclusions/ endorsements with a side-…" at bounding box center [1247, 648] width 563 height 68
click at [1243, 652] on textarea "great, now show me the differences of any exclusions and endorsements with a si…" at bounding box center [1247, 648] width 563 height 68
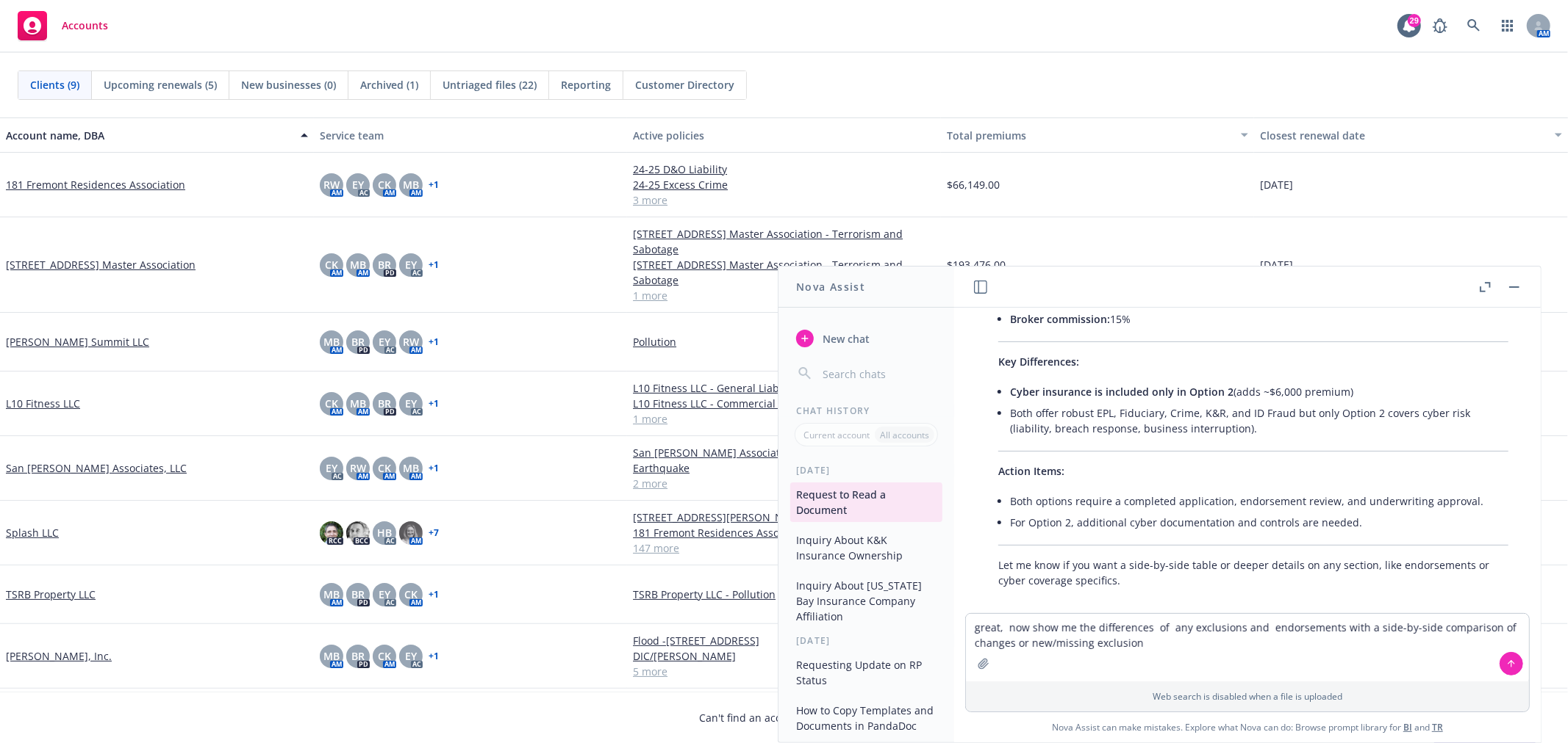
drag, startPoint x: 1334, startPoint y: 628, endPoint x: 1078, endPoint y: 625, distance: 256.0
click at [1078, 625] on textarea "great, now show me the differences of any exclusions and endorsements with a si…" at bounding box center [1247, 648] width 563 height 68
click at [1097, 628] on textarea "great, now show me with a side-by-side comparison of changes or new/missing exc…" at bounding box center [1247, 648] width 563 height 68
drag, startPoint x: 1146, startPoint y: 628, endPoint x: 1085, endPoint y: 628, distance: 61.0
click at [1085, 628] on textarea "great, now show me a side-by-side comparison of changes or new/missing exclusion" at bounding box center [1247, 648] width 563 height 68
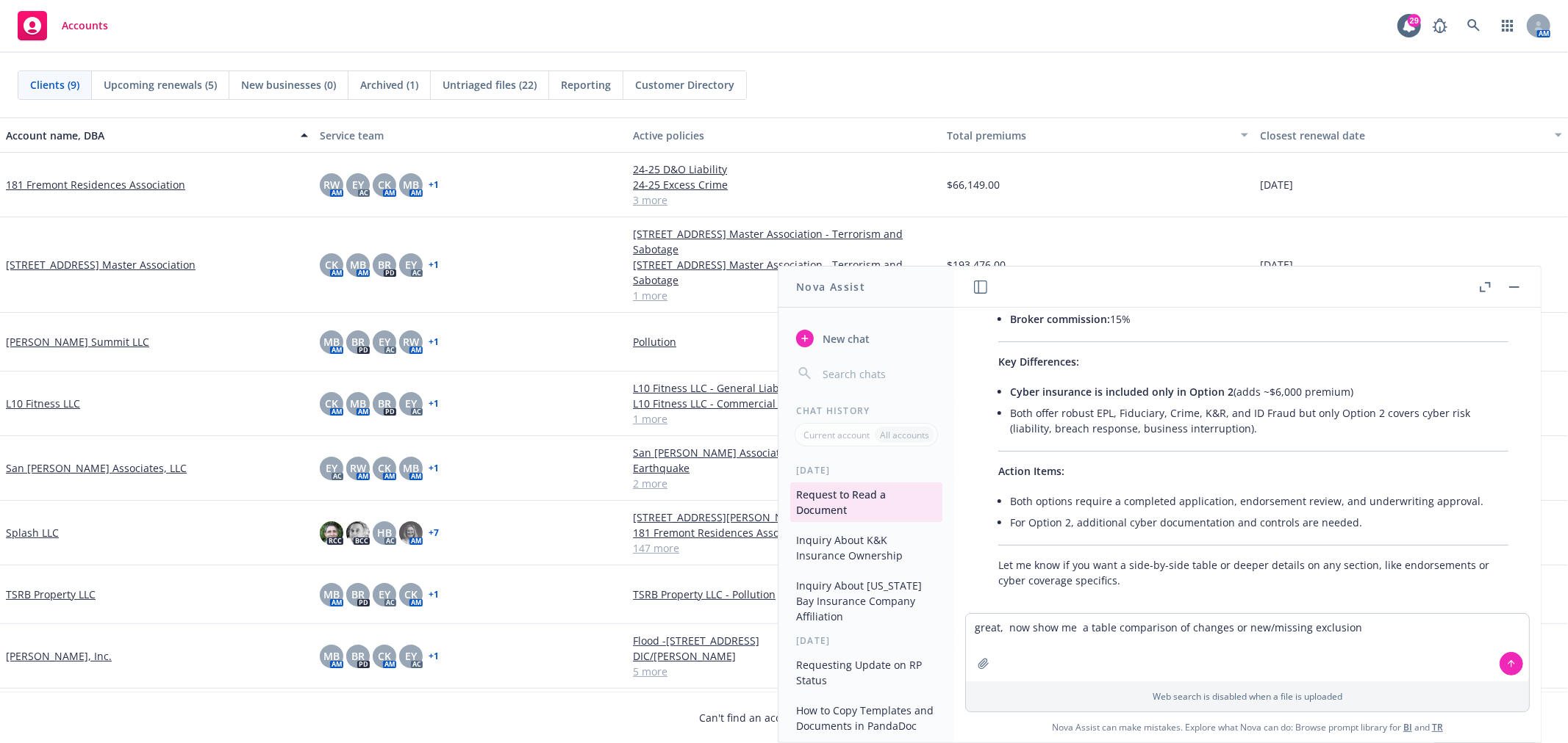
click at [1354, 630] on textarea "great, now show me a table comparison of changes or new/missing exclusion" at bounding box center [1247, 648] width 563 height 68
drag, startPoint x: 1448, startPoint y: 644, endPoint x: 1461, endPoint y: 628, distance: 20.6
click at [1458, 628] on textarea "great, now show me a table comparison of changes or new/missing exclusion, form…" at bounding box center [1247, 648] width 563 height 68
click at [1456, 647] on textarea "great, now show me a table comparison of changes or new/missing exclusion, form…" at bounding box center [1247, 648] width 563 height 68
drag, startPoint x: 1466, startPoint y: 643, endPoint x: 1466, endPoint y: 621, distance: 22.0
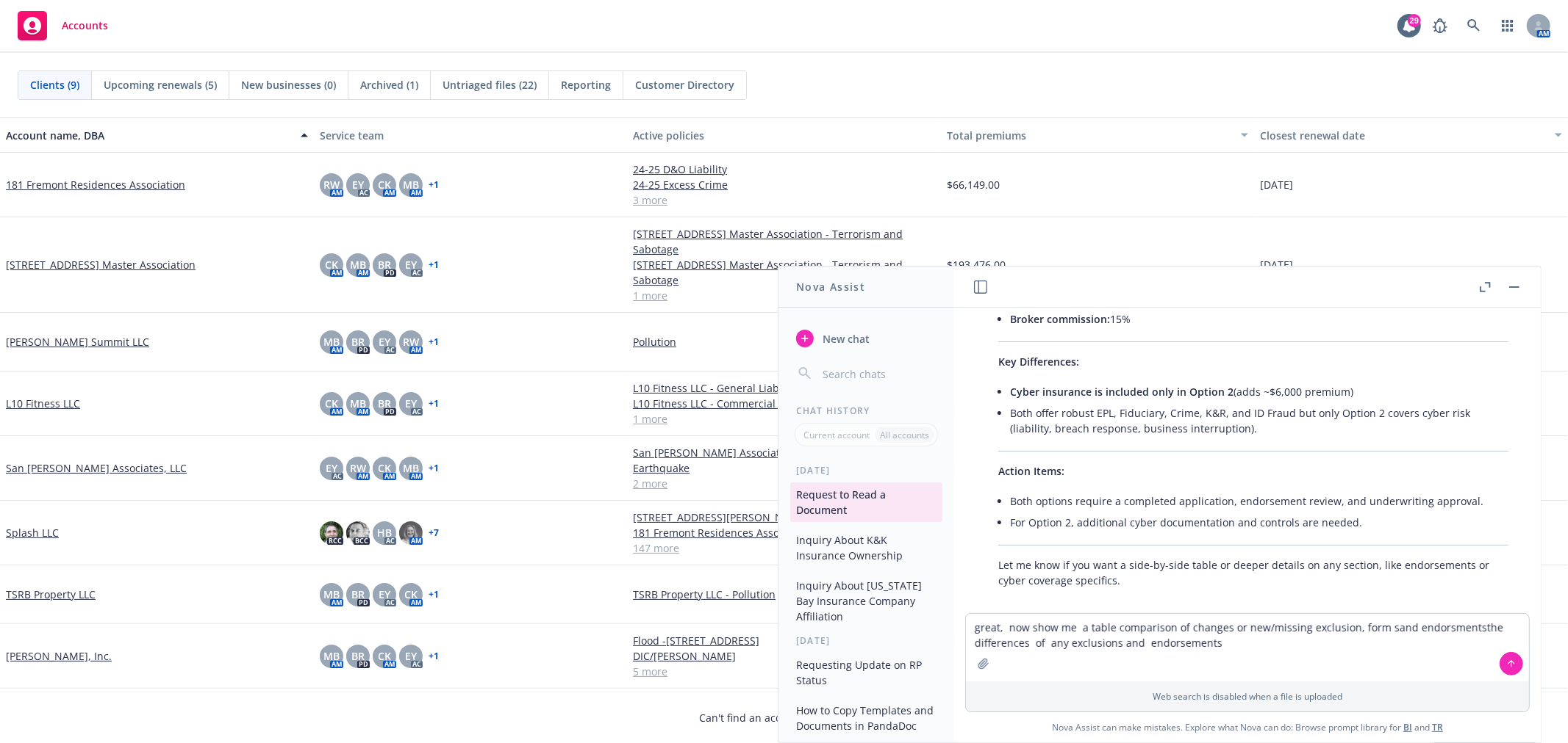
click at [1466, 621] on textarea "great, now show me a table comparison of changes or new/missing exclusion, form…" at bounding box center [1247, 648] width 563 height 68
click at [1231, 634] on textarea "great, now show me a table comparison of changes or new/missing exclusion, form…" at bounding box center [1247, 648] width 563 height 68
click at [1408, 627] on textarea "great, now show me a table comparison of changes and or new/missing exclusion, …" at bounding box center [1247, 648] width 563 height 68
type textarea "great, now show me a table comparison of changes and or new/missing exclusion, …"
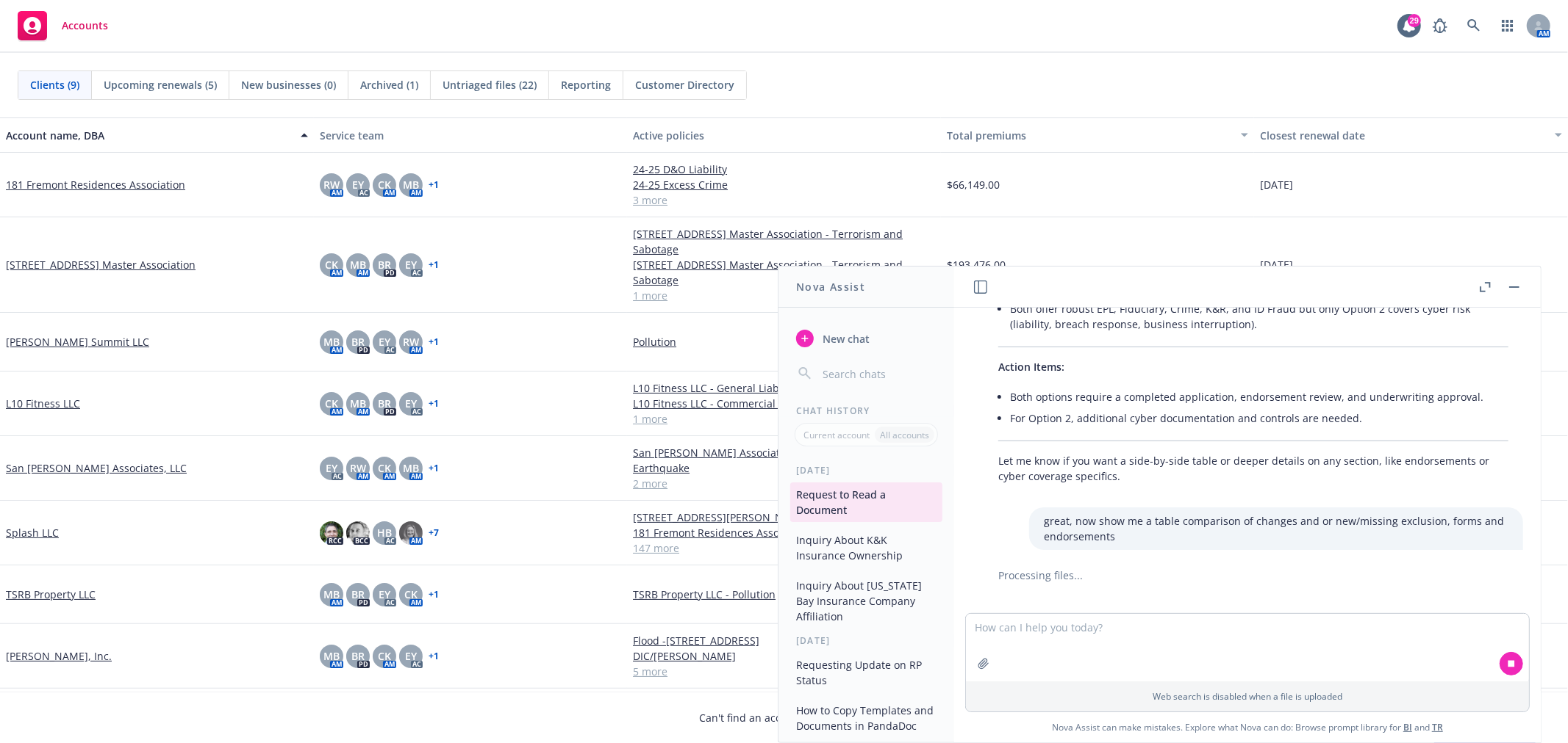
scroll to position [1730, 0]
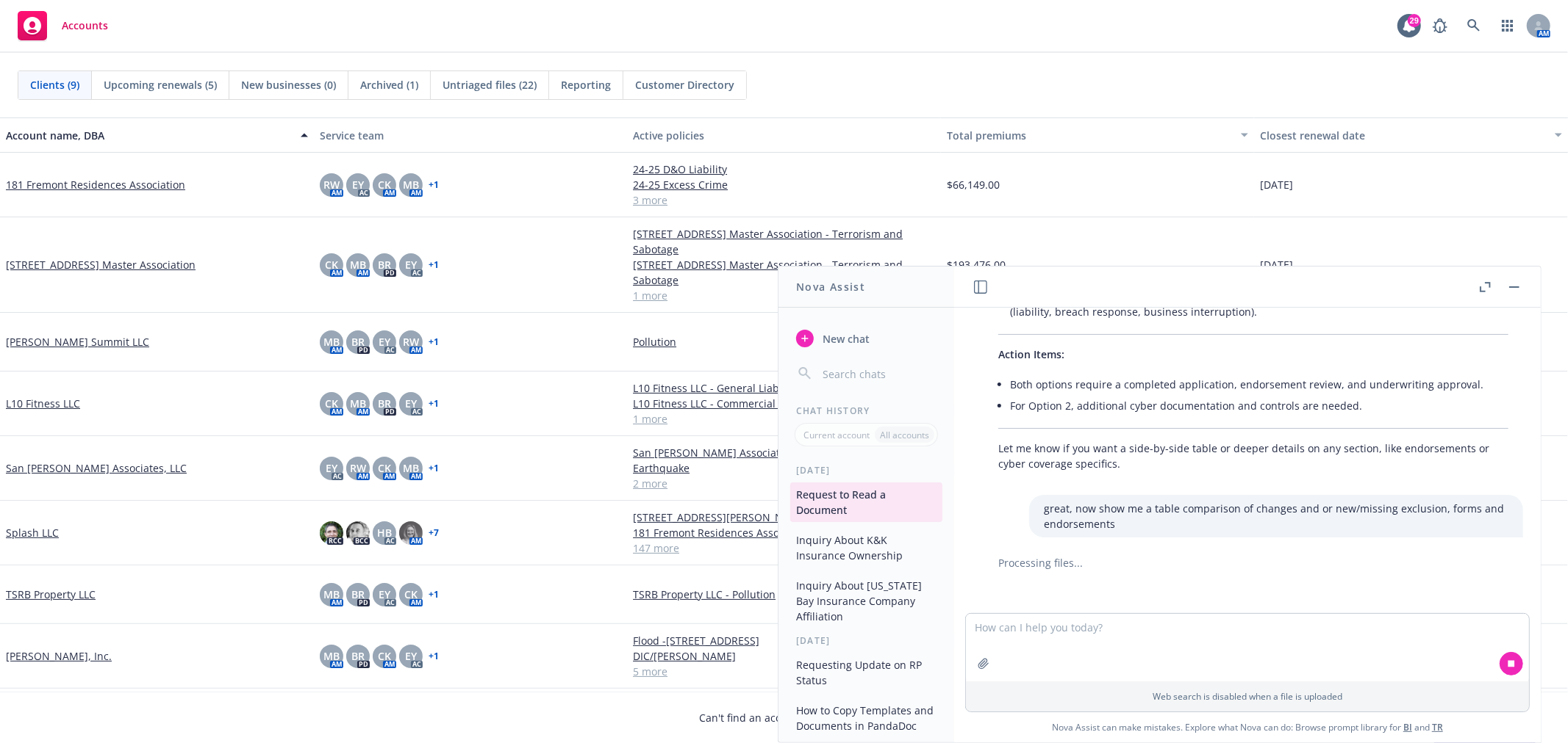
click at [1488, 288] on icon "button" at bounding box center [1485, 287] width 11 height 10
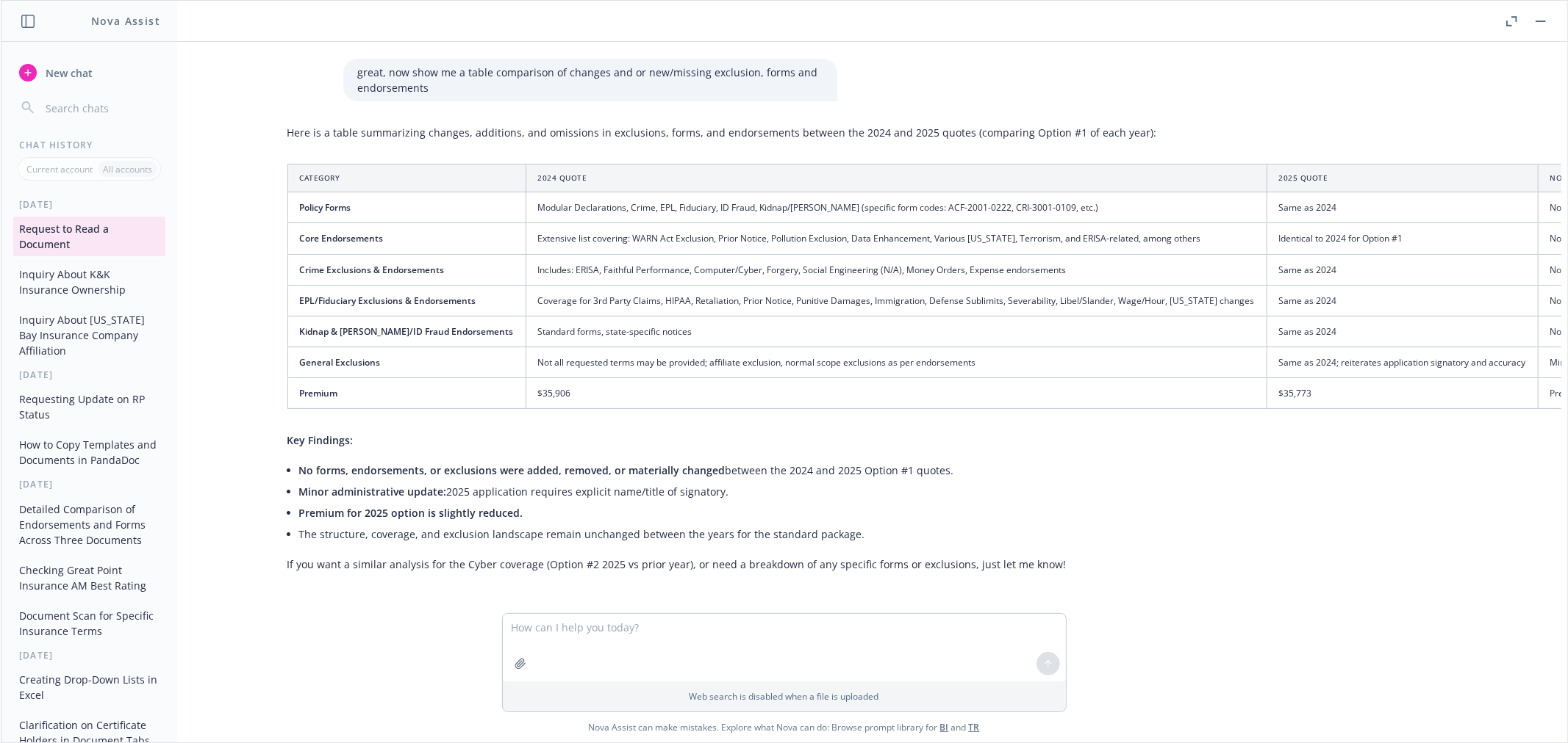
scroll to position [1896, 233]
drag, startPoint x: 671, startPoint y: 553, endPoint x: 344, endPoint y: 555, distance: 327.0
click at [344, 557] on p "If you want a similar analysis for the Cyber coverage (Option #2 2025 vs prior …" at bounding box center [1051, 565] width 1524 height 15
copy p "similar analysis for the Cyber coverage (Option #2 2025 vs prior yea"
click at [591, 634] on textarea at bounding box center [784, 648] width 563 height 68
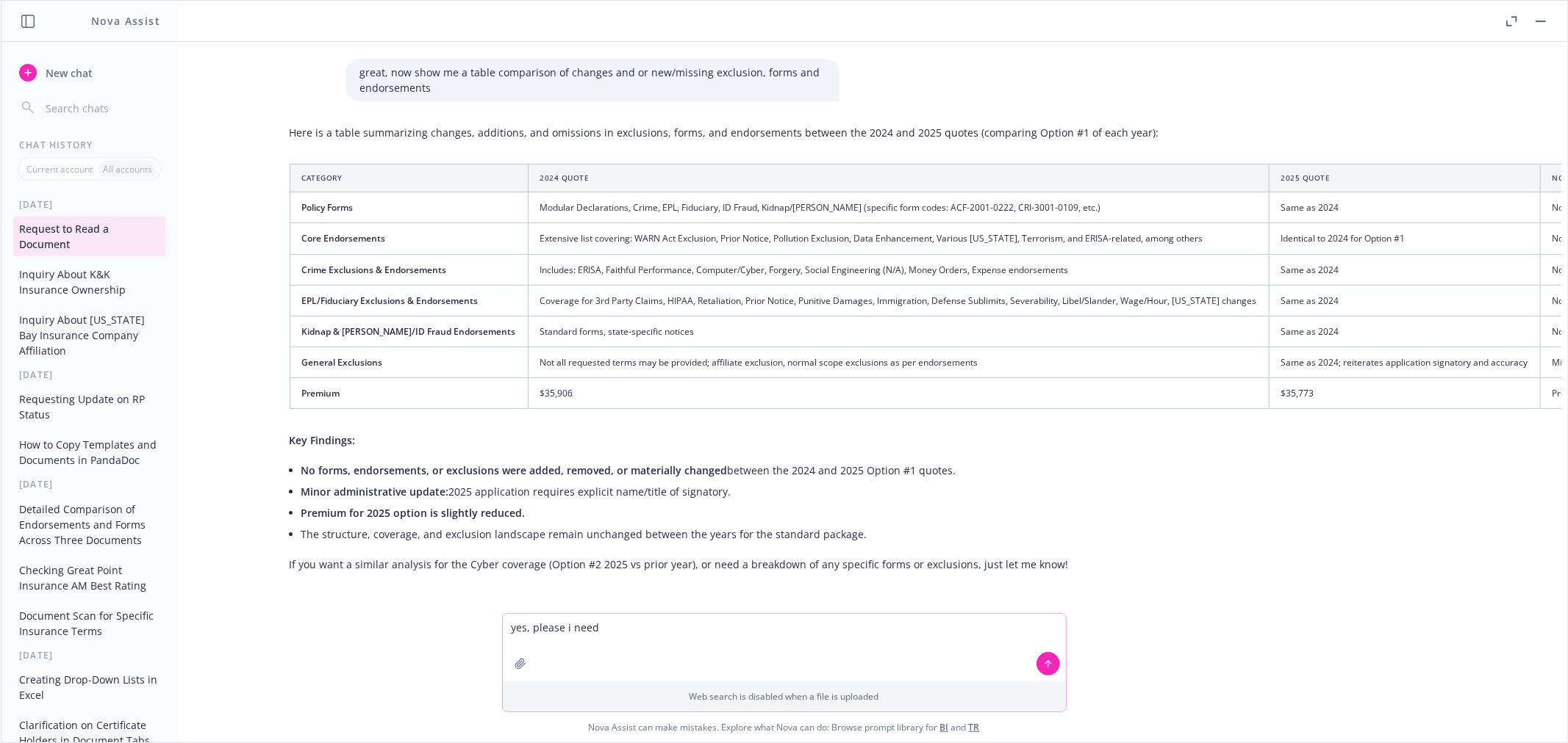
paste textarea "similar analysis for the Cyber coverage (Option #2 2025 vs prior yea"
click at [598, 629] on textarea "yes, please i need similar analysis for the Cyber coverage (Option #2 2025 vs p…" at bounding box center [784, 648] width 563 height 68
click at [951, 628] on textarea "yes, please i need a similar analysis for the Cyber coverage (Option #2 2025 vs…" at bounding box center [784, 648] width 563 height 68
click at [797, 631] on textarea "yes, please i need a similar analysis for the Cyber coverage (Option #2 2025 vs…" at bounding box center [784, 648] width 563 height 68
type textarea "yes, please i need a similar analysis for the Cyber coverage Option #2 2025 vs …"
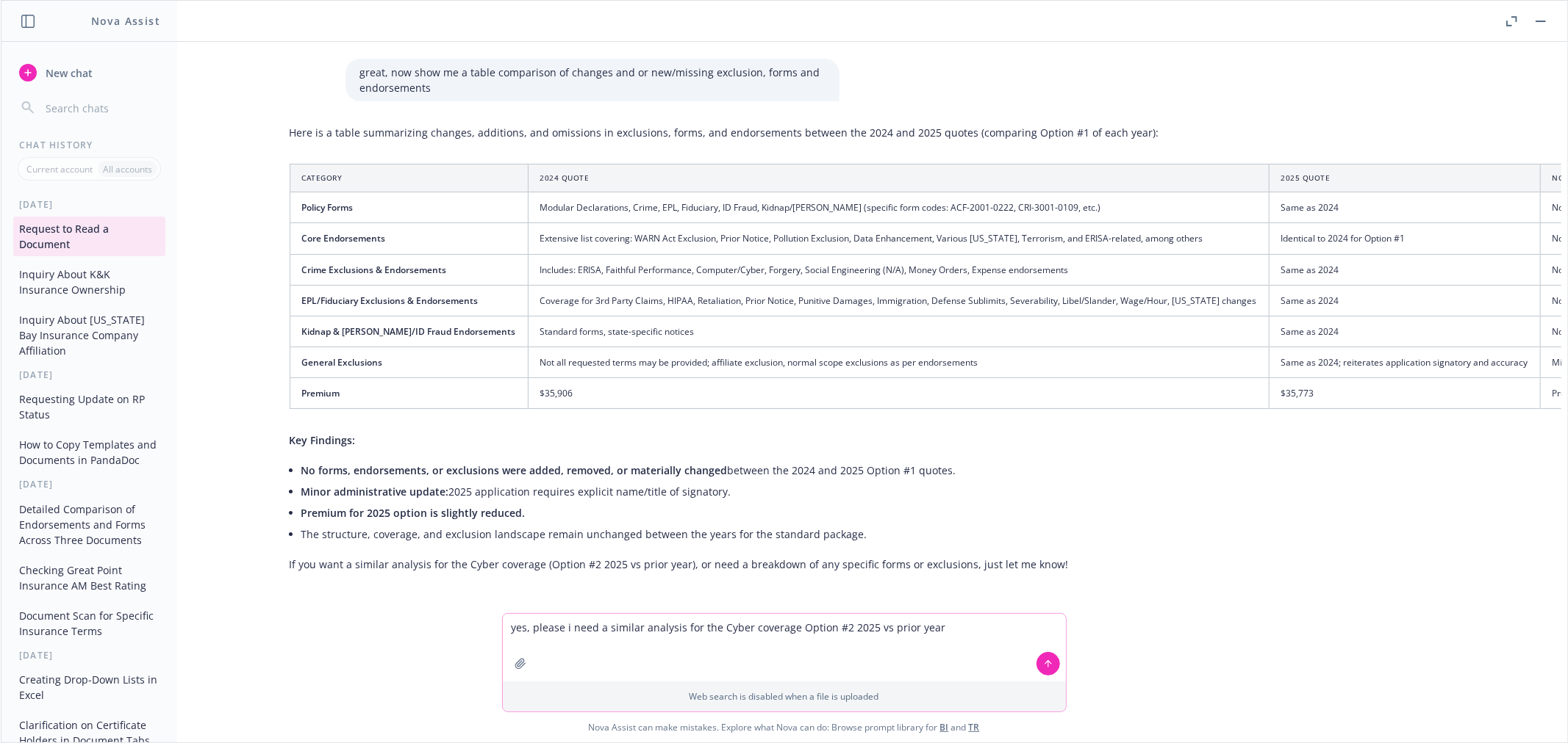
click at [1045, 666] on icon at bounding box center [1048, 664] width 10 height 10
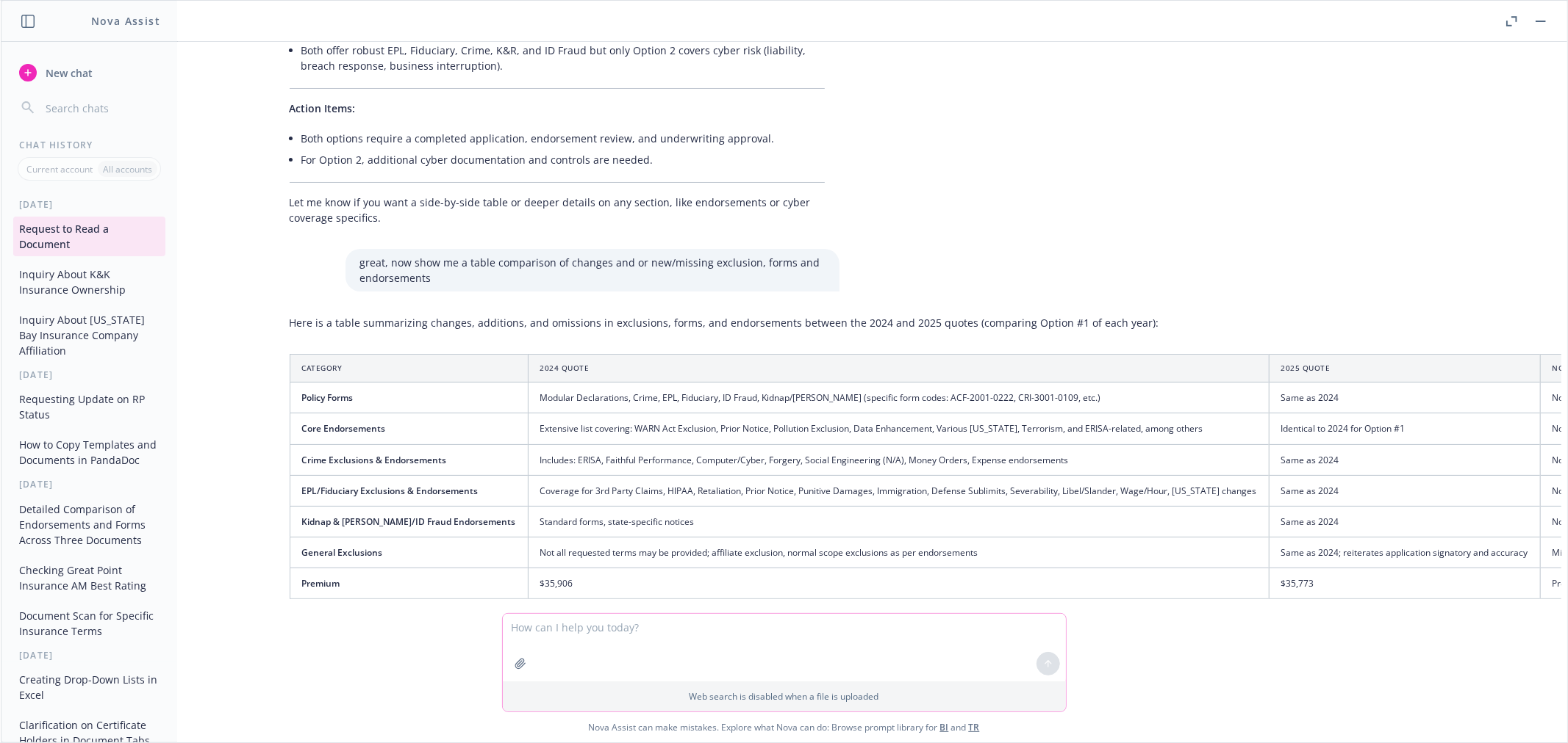
scroll to position [1716, 233]
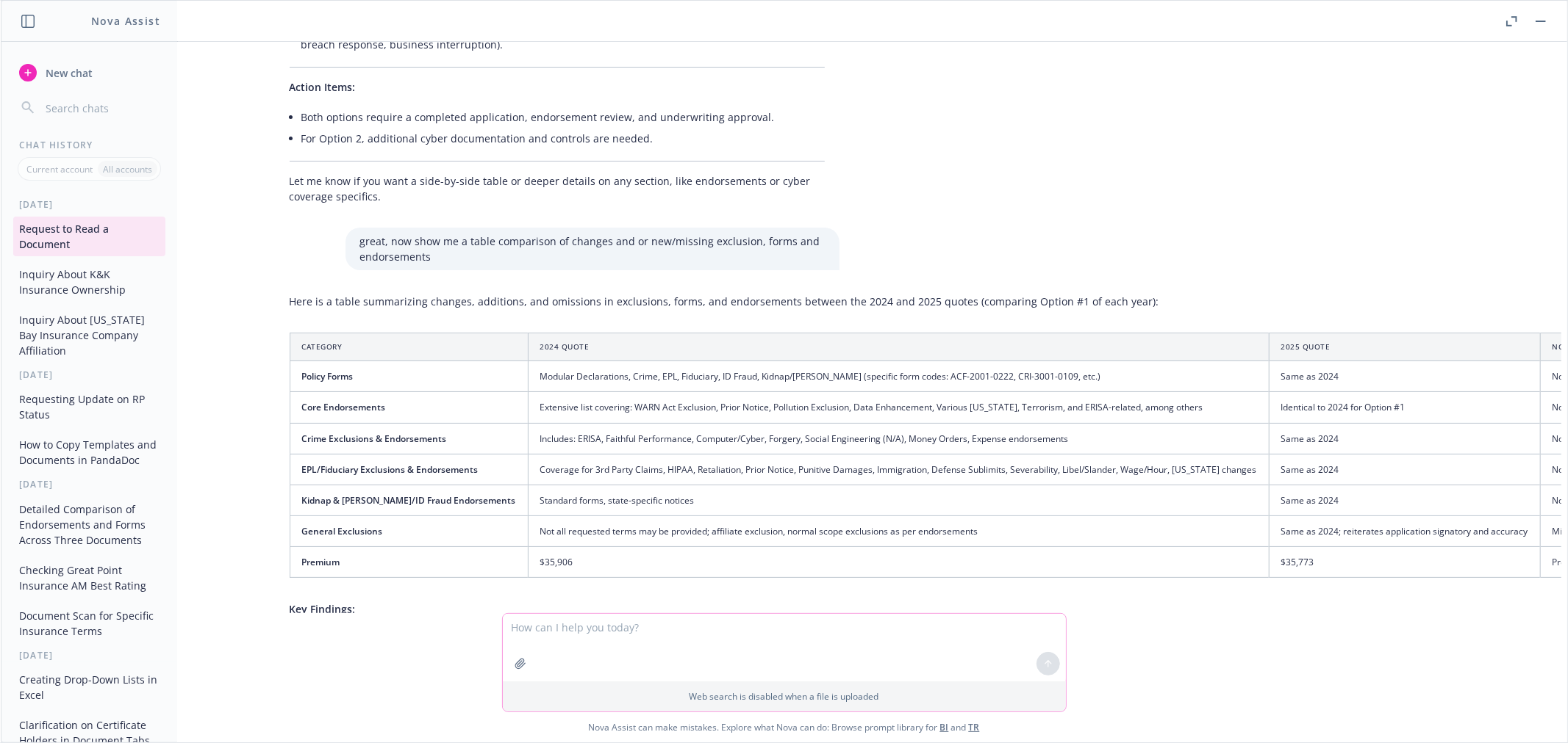
click at [685, 641] on textarea at bounding box center [784, 648] width 563 height 68
click at [794, 628] on textarea "now compare the forms and endorsmenets for option 1 on both" at bounding box center [784, 648] width 563 height 68
click at [855, 622] on textarea "now compare the forms and endorsmenets for option 1 for both" at bounding box center [784, 648] width 563 height 68
type textarea "now compare the forms and endorsements for option 1 for both terms"
click at [868, 625] on textarea "now compare the forms and endorsements for option 1 for both terms" at bounding box center [784, 648] width 563 height 68
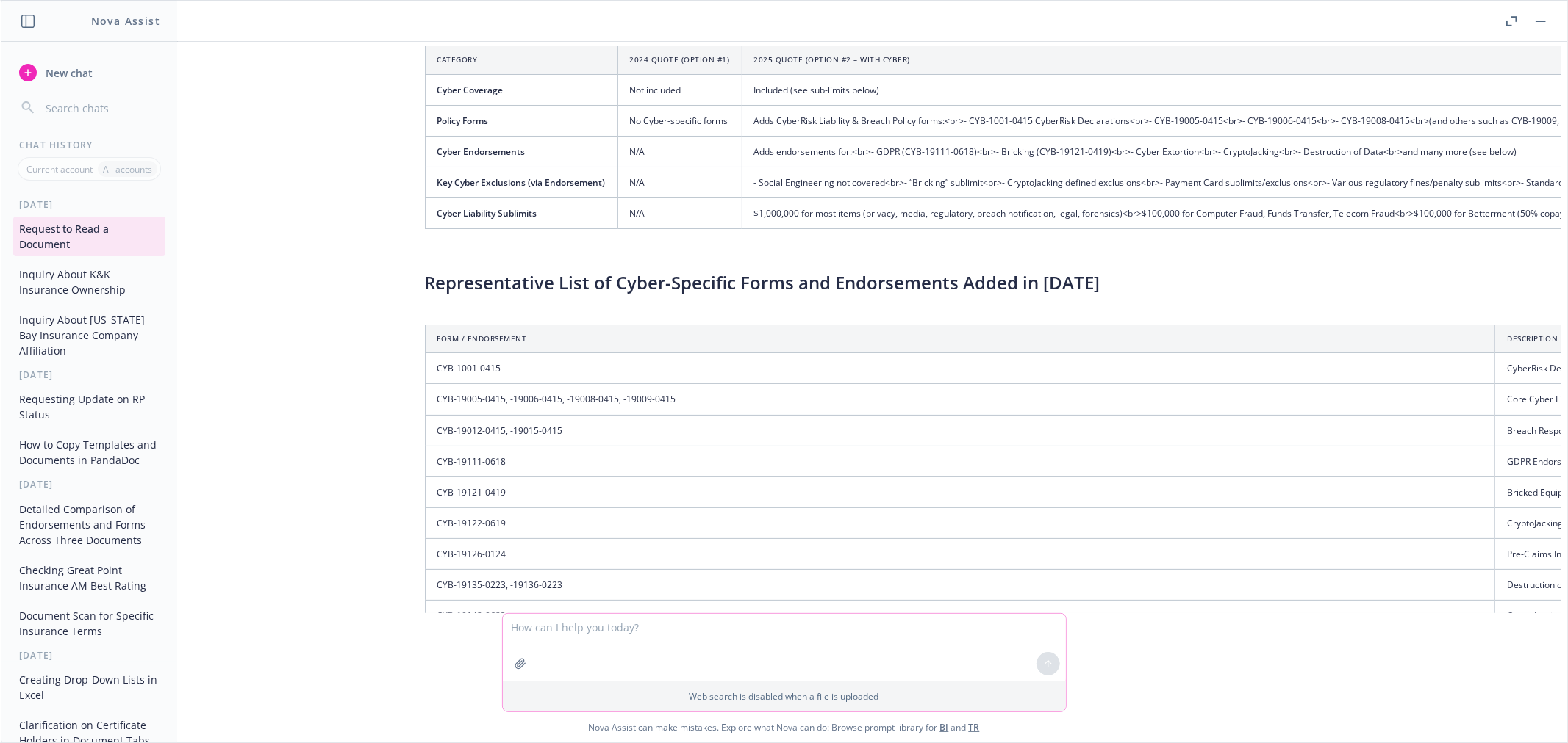
scroll to position [2514, 97]
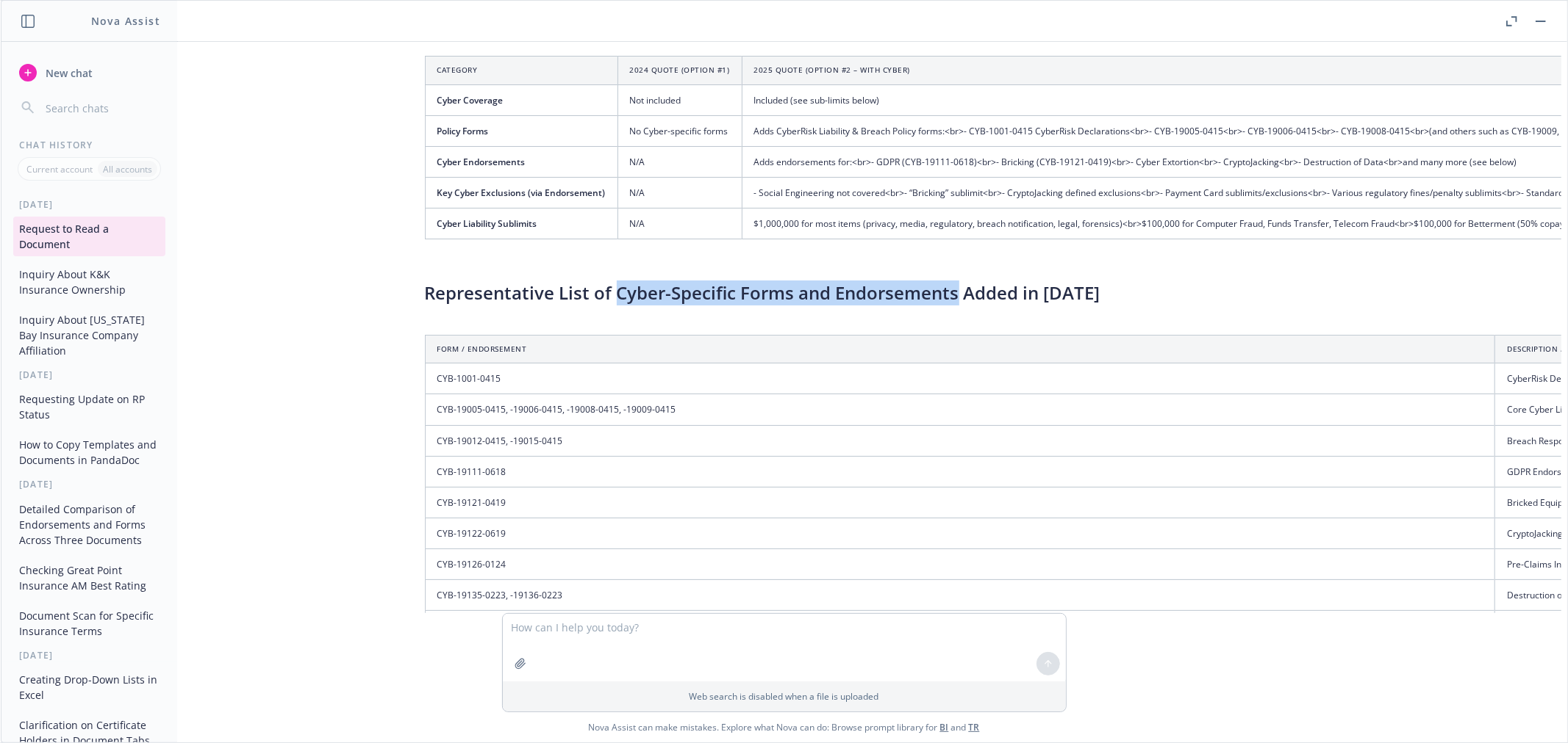
drag, startPoint x: 613, startPoint y: 293, endPoint x: 946, endPoint y: 304, distance: 333.2
click at [946, 304] on h3 "Representative List of Cyber-Specific Forms and Endorsements Added in [DATE]" at bounding box center [1368, 293] width 1887 height 25
copy h3 "Cyber-Specific Forms and Endorsements"
click at [638, 630] on textarea at bounding box center [784, 648] width 563 height 68
paste textarea "Cyber-Specific Forms and Endorsements"
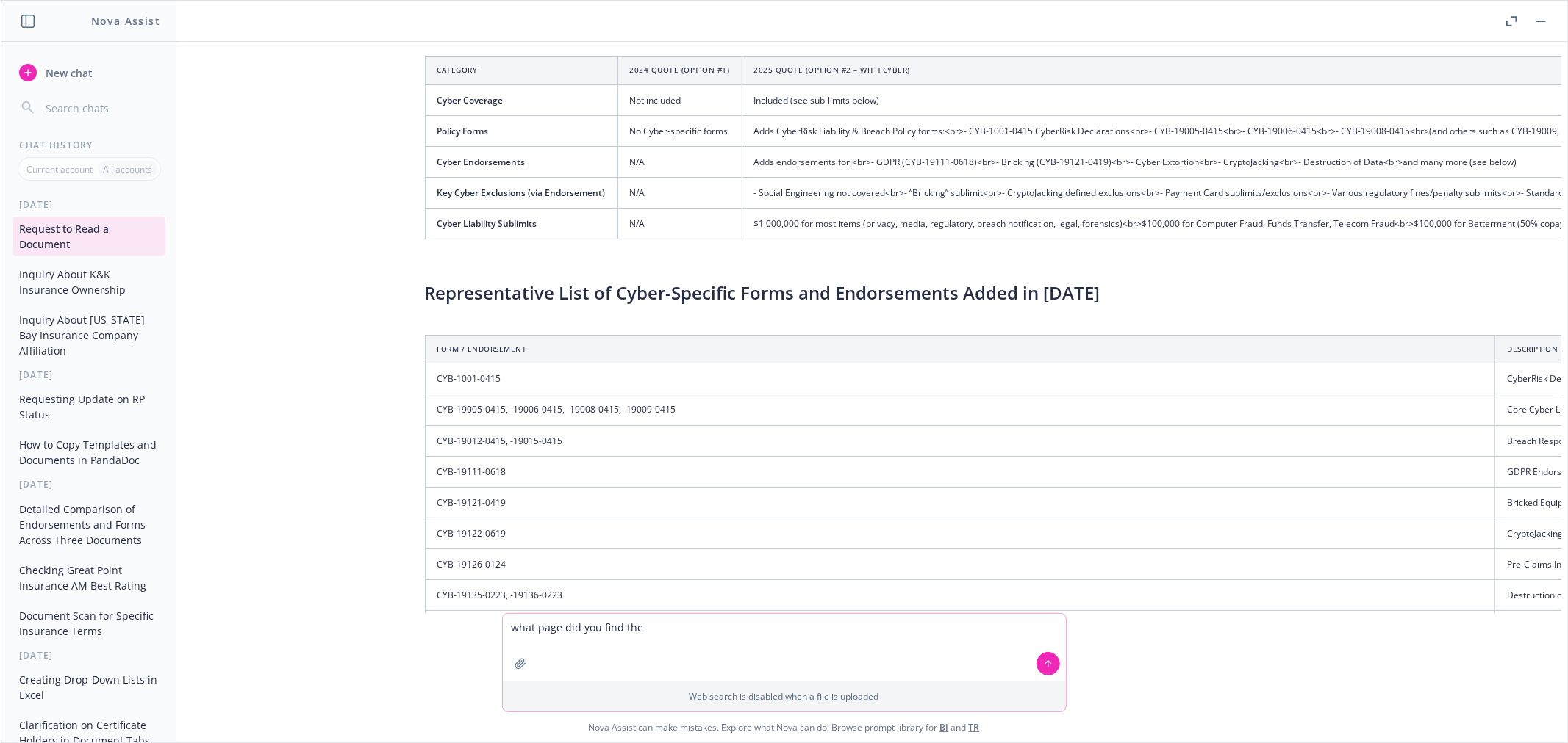
type textarea "what page did you find the Cyber-Specific Forms and Endorsements"
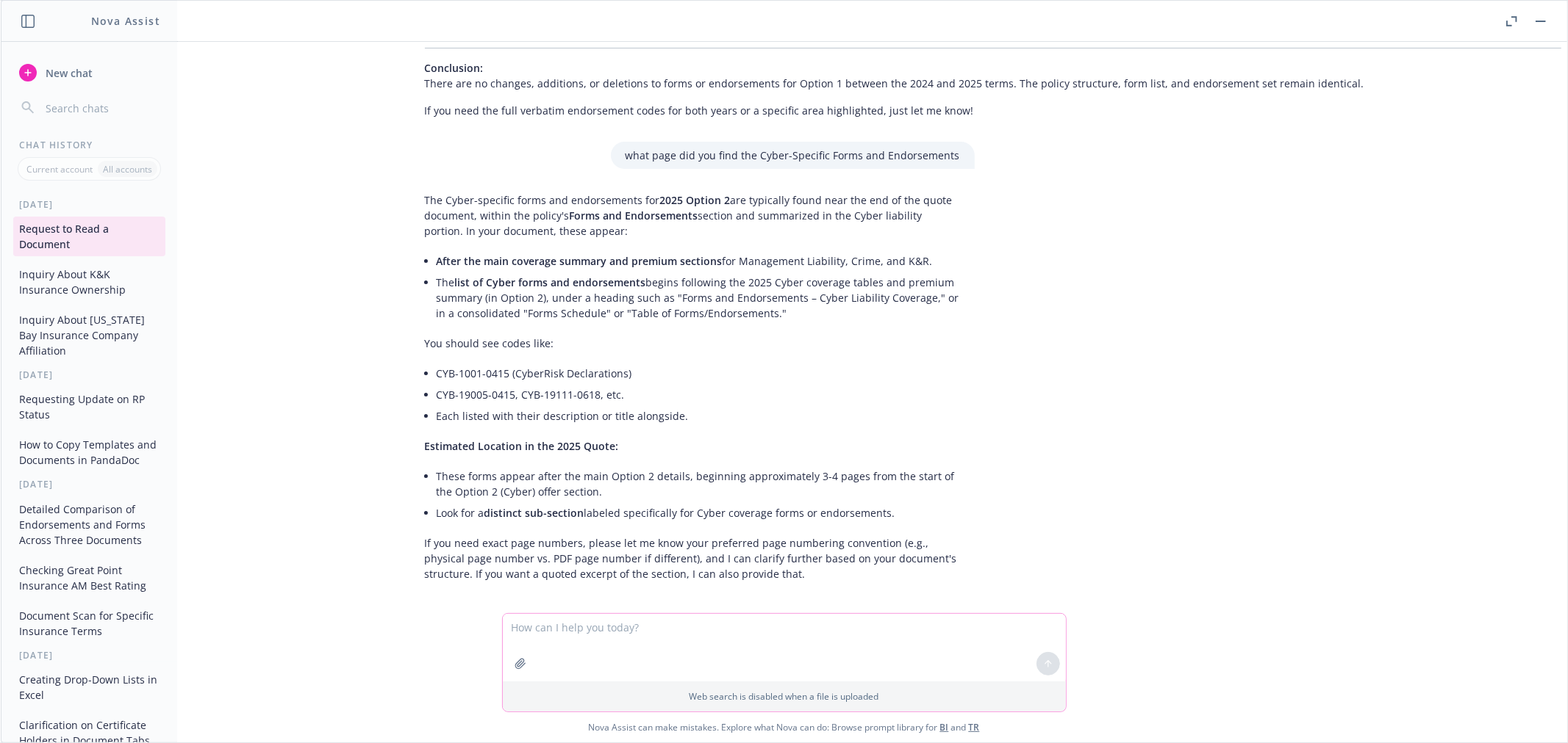
scroll to position [4447, 97]
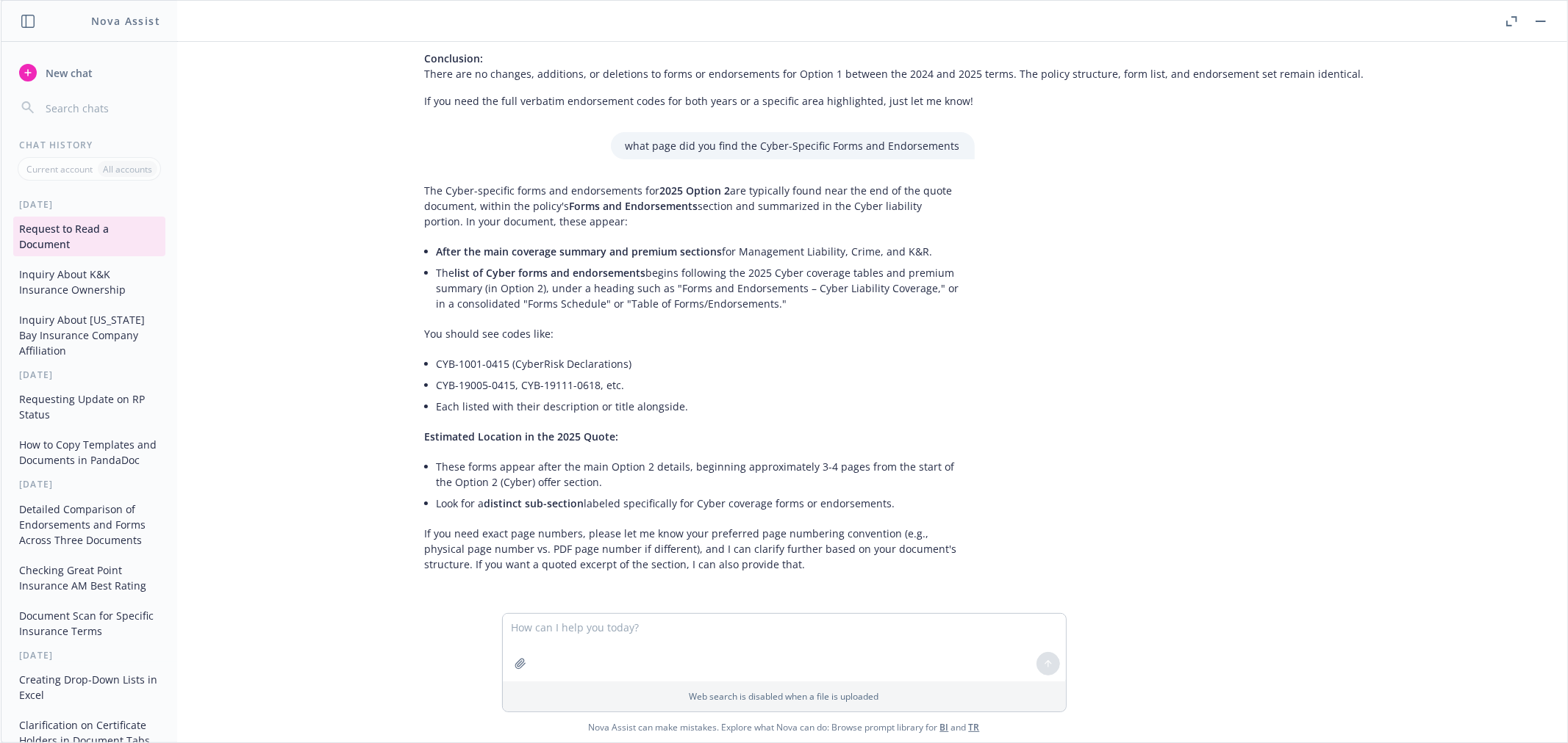
click at [31, 69] on icon "button" at bounding box center [28, 72] width 11 height 11
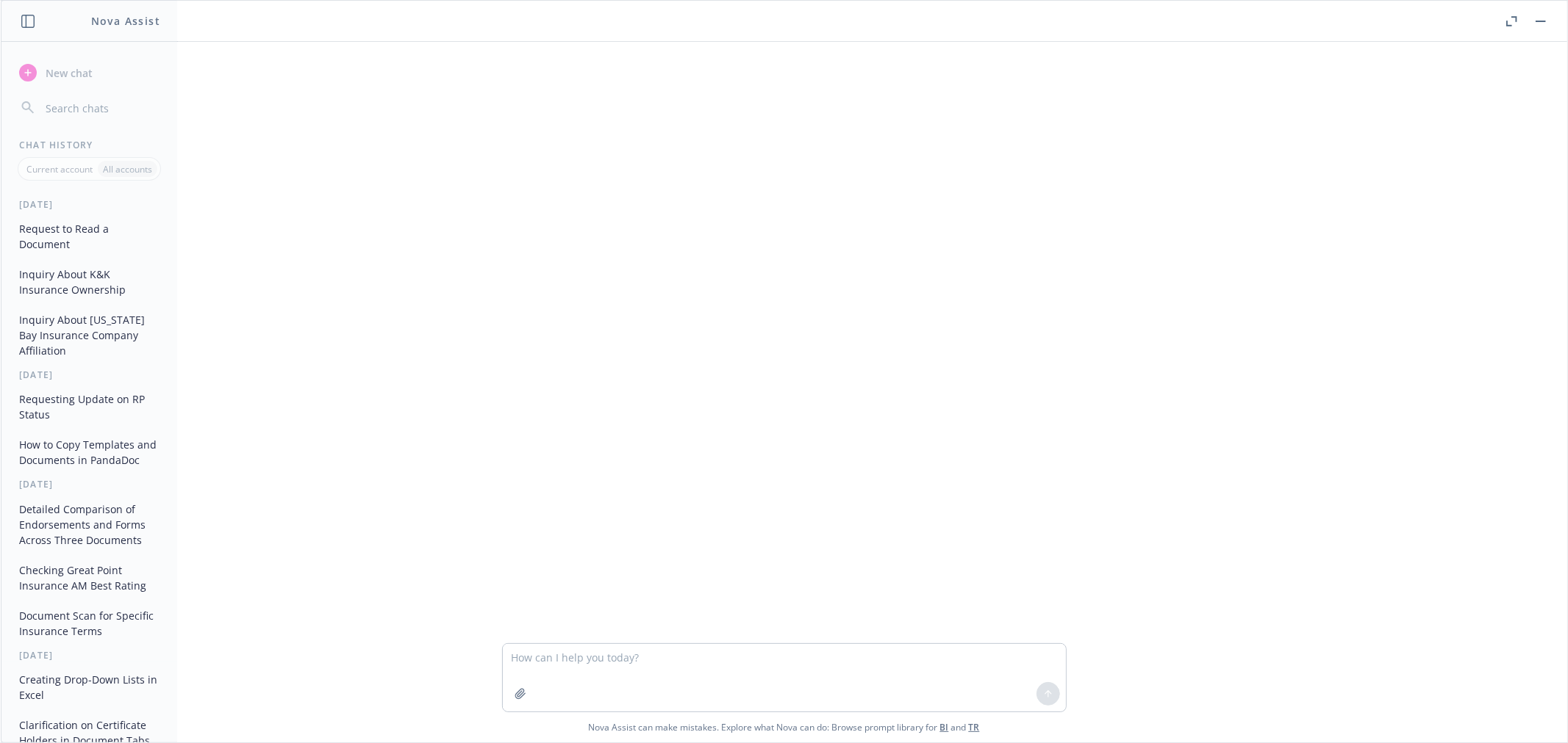
click at [553, 662] on textarea at bounding box center [784, 677] width 563 height 68
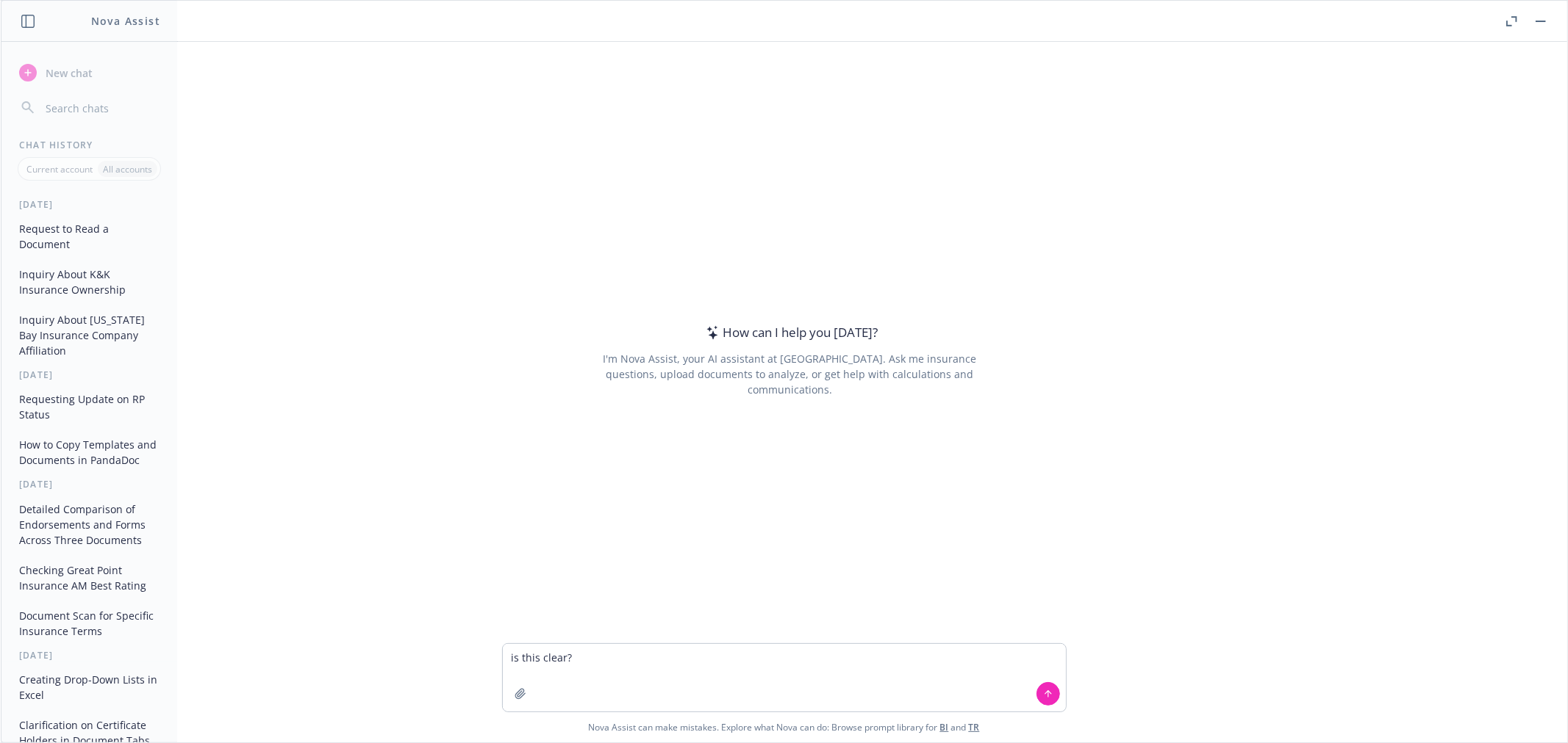
type textarea "is this clear?All the forms and coverages for Option 1 are identical. Option 2 …"
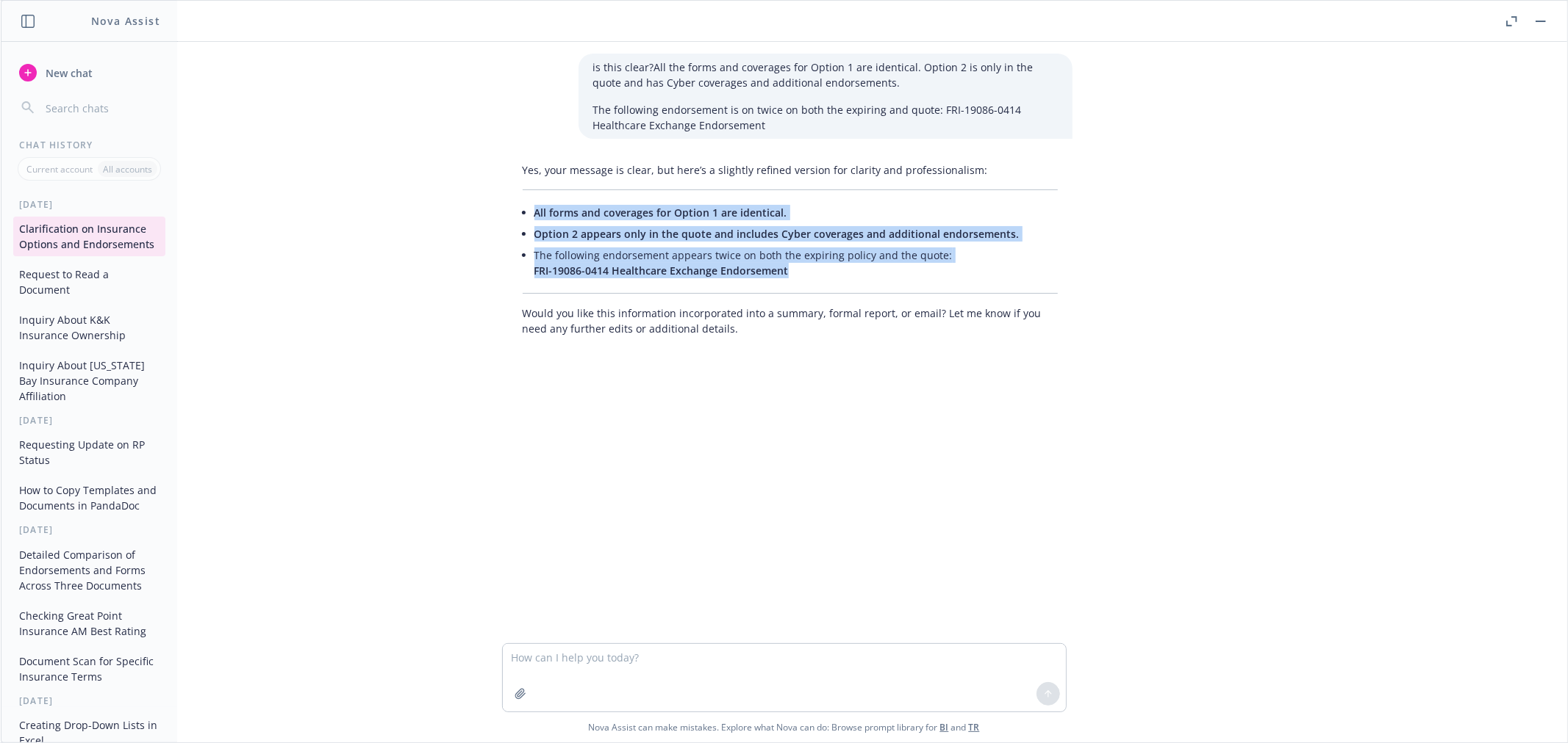
drag, startPoint x: 784, startPoint y: 269, endPoint x: 524, endPoint y: 232, distance: 262.6
click at [522, 225] on div "Yes, your message is clear, but here’s a slightly refined version for clarity a…" at bounding box center [789, 249] width 564 height 186
copy ul "Option 2 appears only in the quote and includes Cyber coverages and additional …"
click at [828, 258] on li "The following endorsement appears twice on both the expiring policy and the quo…" at bounding box center [796, 262] width 523 height 37
drag, startPoint x: 790, startPoint y: 269, endPoint x: 515, endPoint y: 216, distance: 280.1
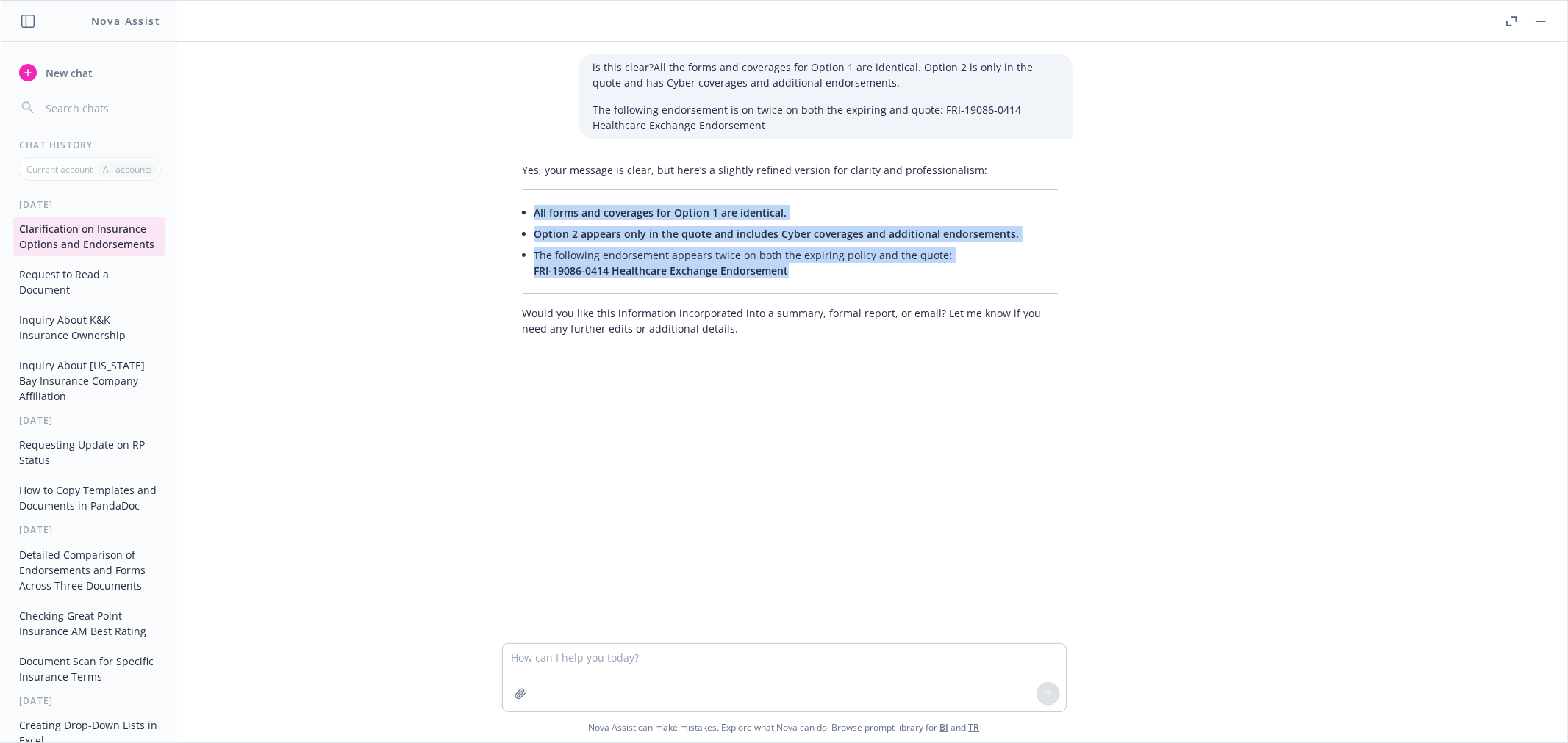
click at [534, 216] on ul "All forms and coverages for Option 1 are identical. Option 2 appears only in th…" at bounding box center [796, 241] width 523 height 79
copy ul "All forms and coverages for Option 1 are identical. Option 2 appears only in th…"
